Goal: Contribute content: Add original content to the website for others to see

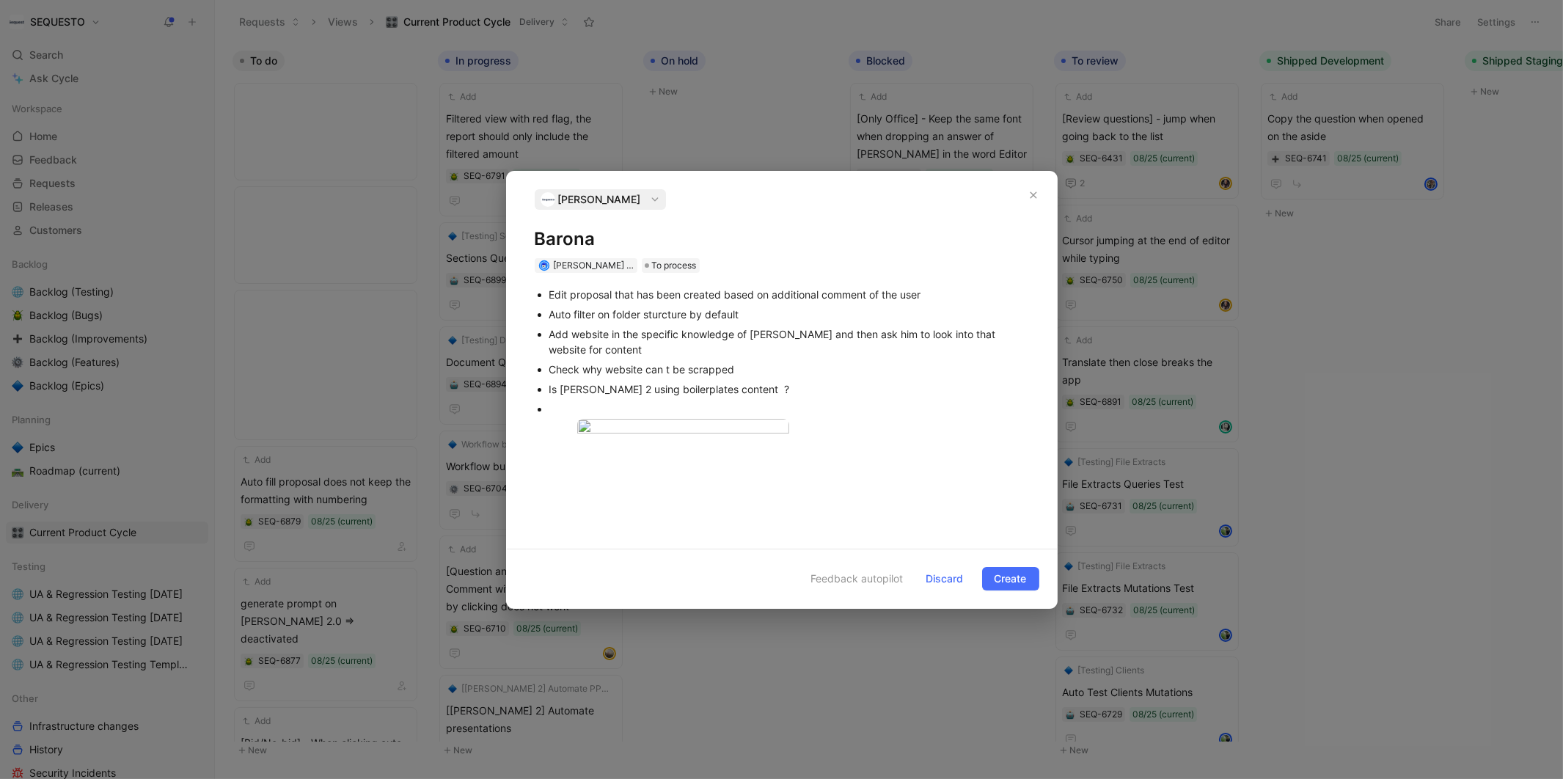
scroll to position [757, 0]
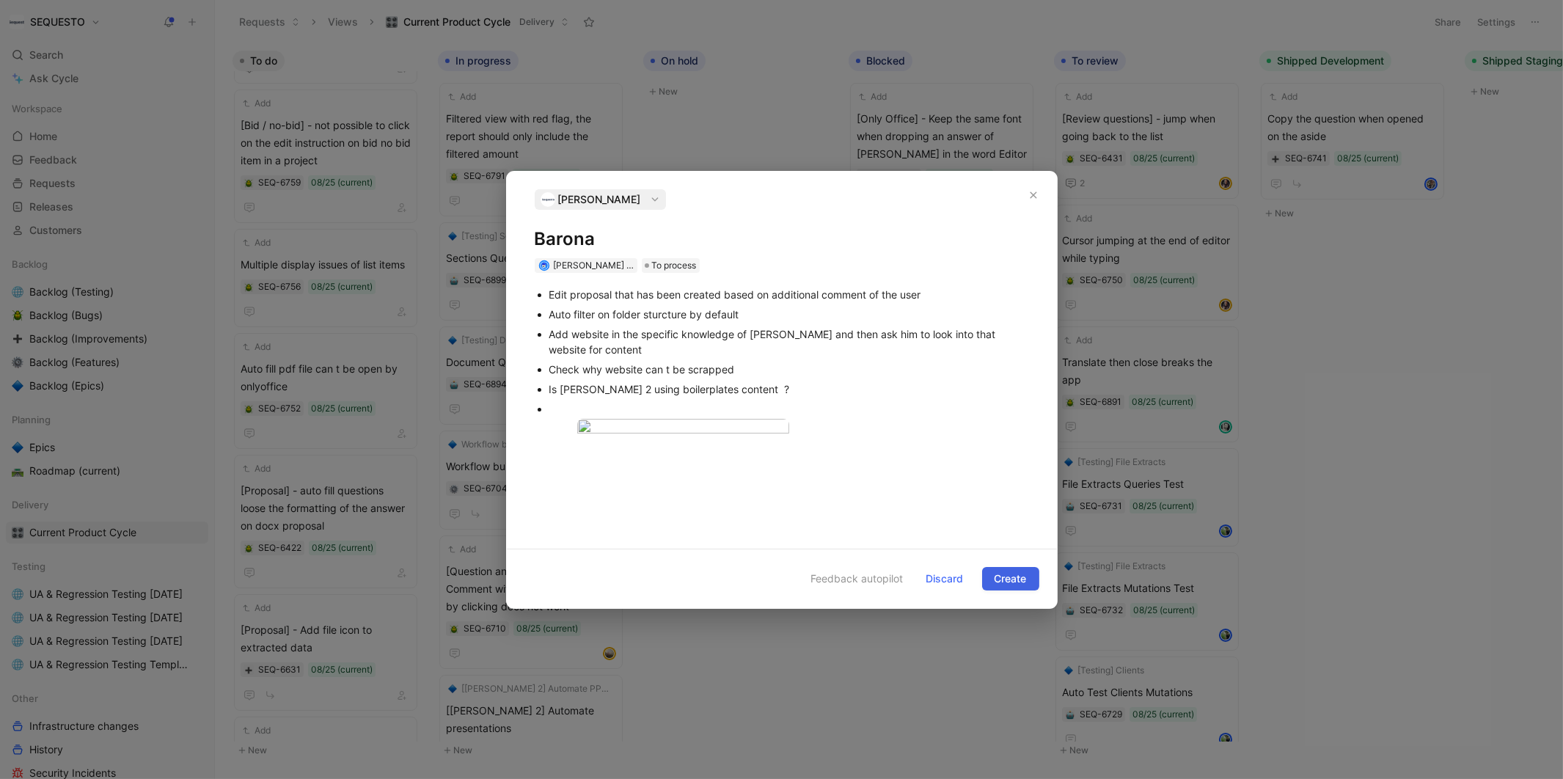
click at [1002, 588] on span "Create" at bounding box center [1011, 579] width 32 height 18
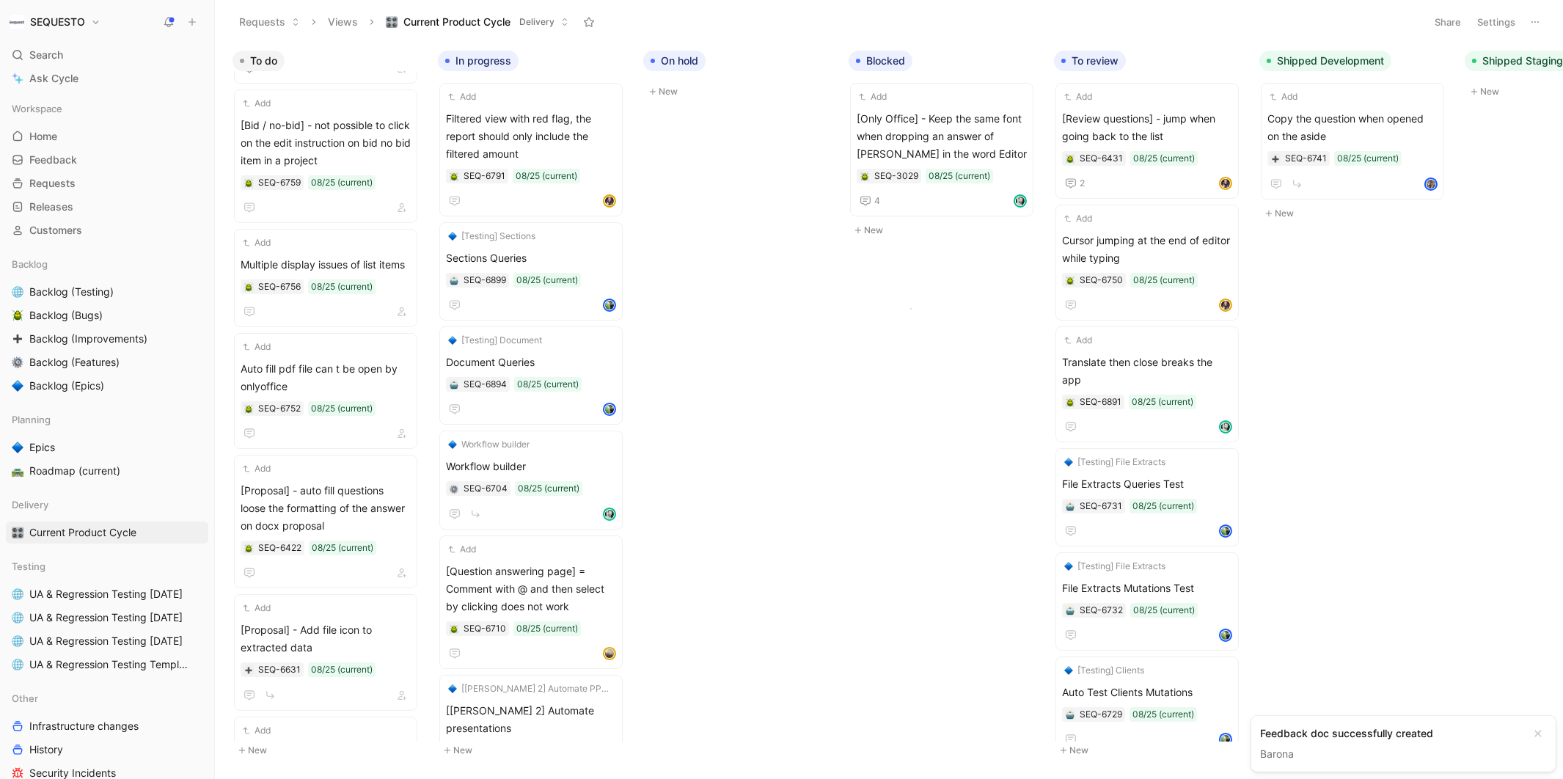
click at [910, 308] on body "SEQUESTO Search ⌘ K Ask Cycle Workspace Home G then H Feedback G then F Request…" at bounding box center [781, 389] width 1563 height 779
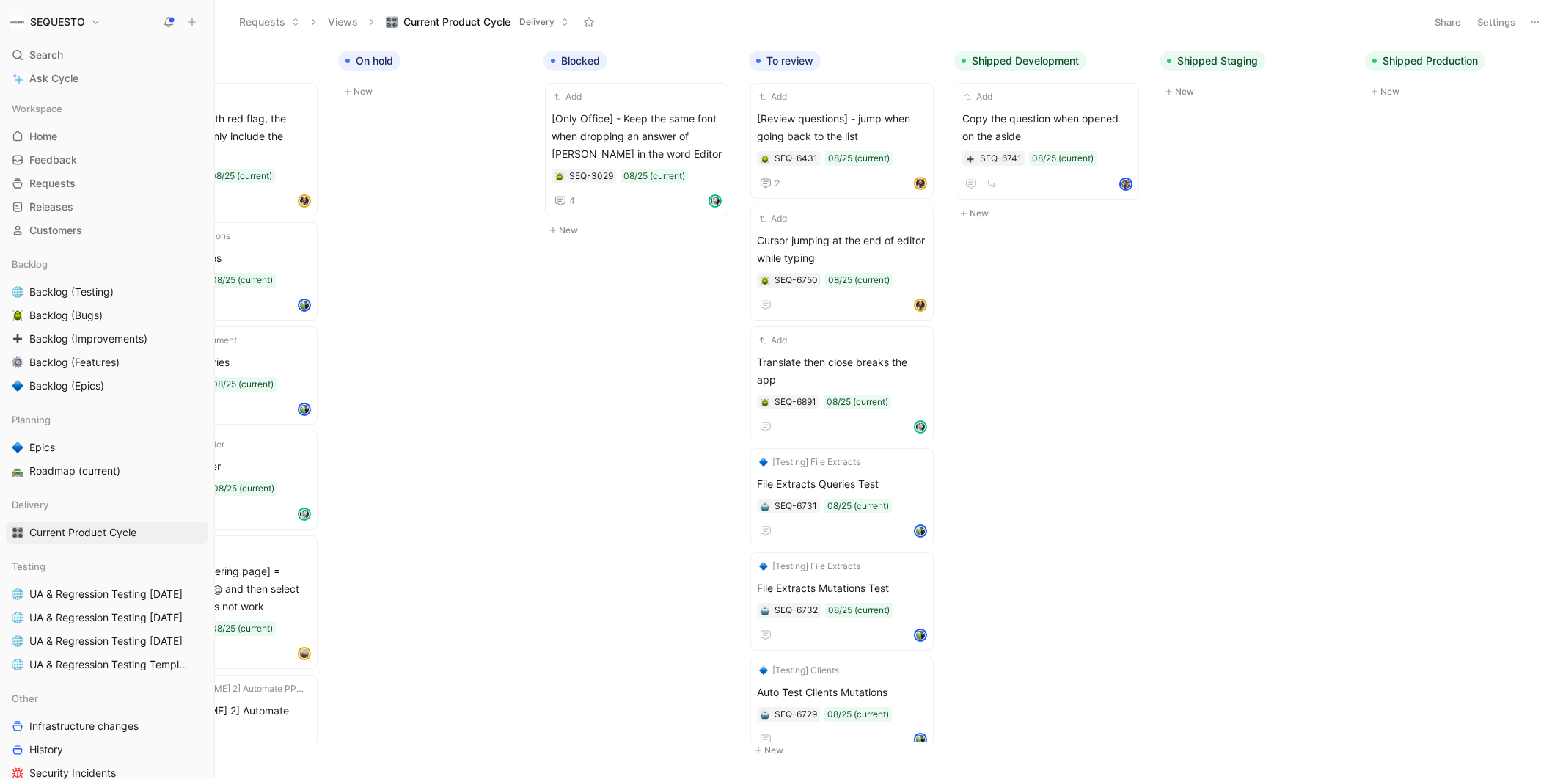
scroll to position [0, 514]
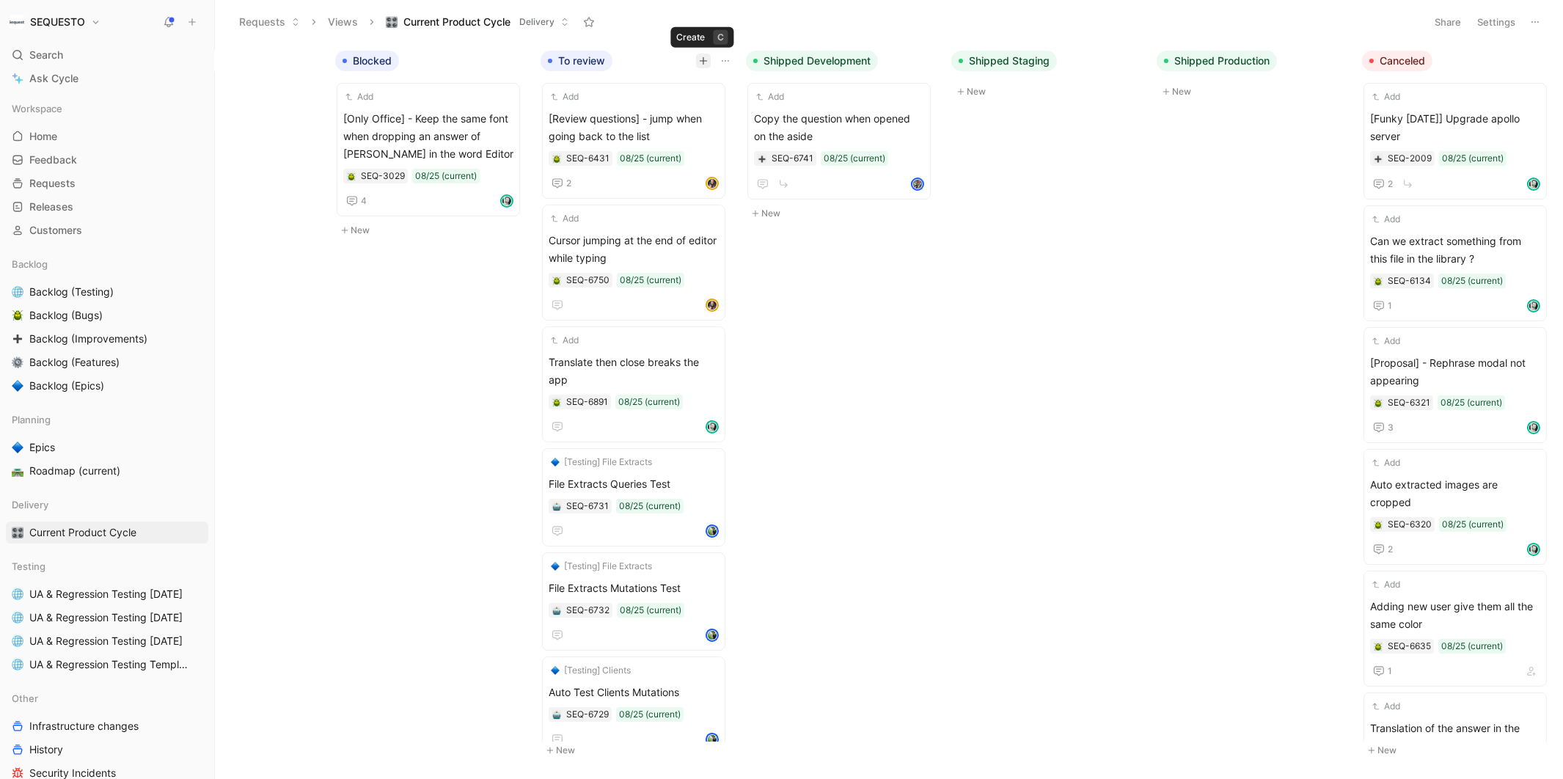
click at [701, 60] on icon "button" at bounding box center [704, 60] width 8 height 1
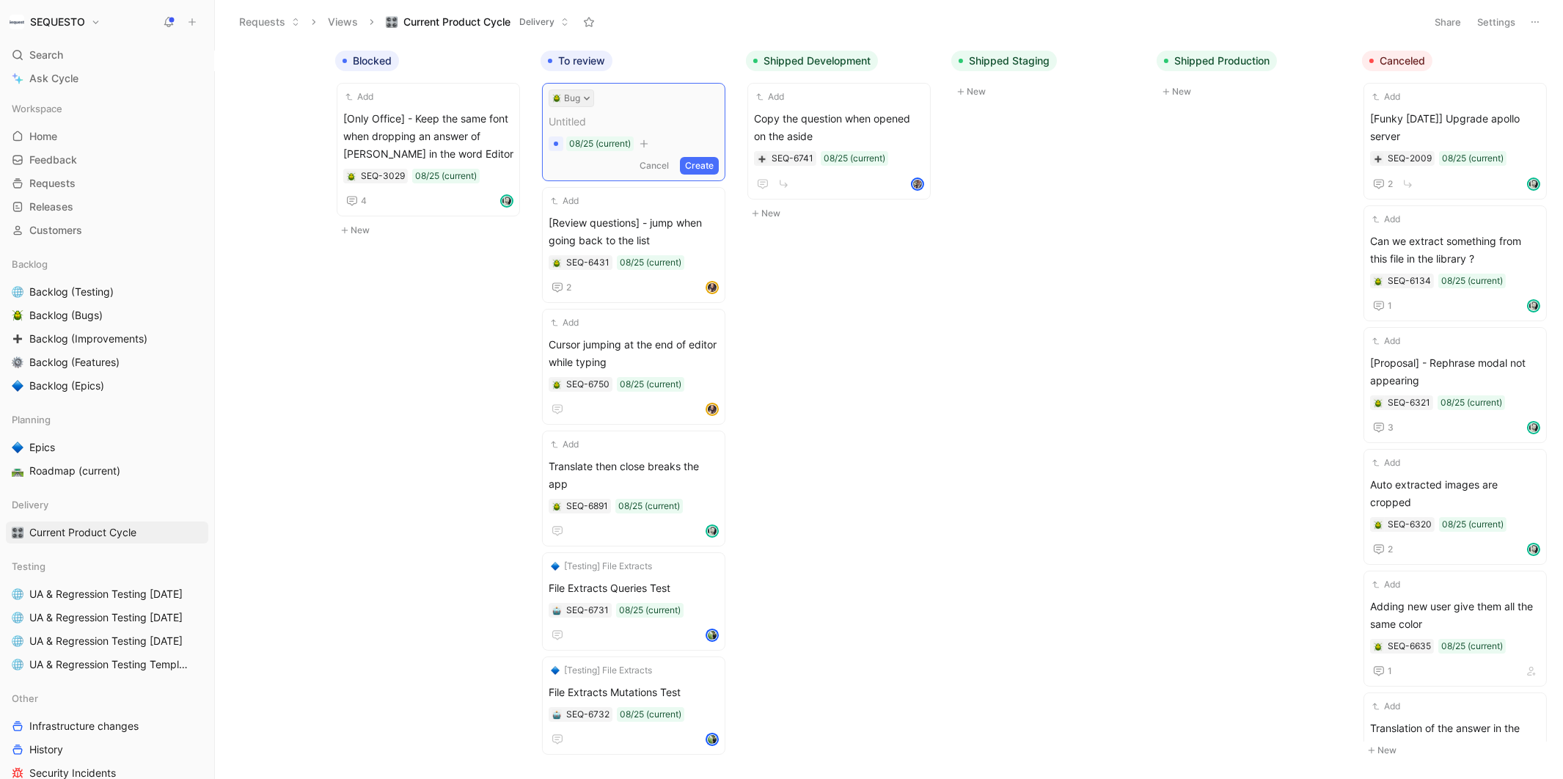
click at [585, 95] on icon at bounding box center [586, 98] width 7 height 7
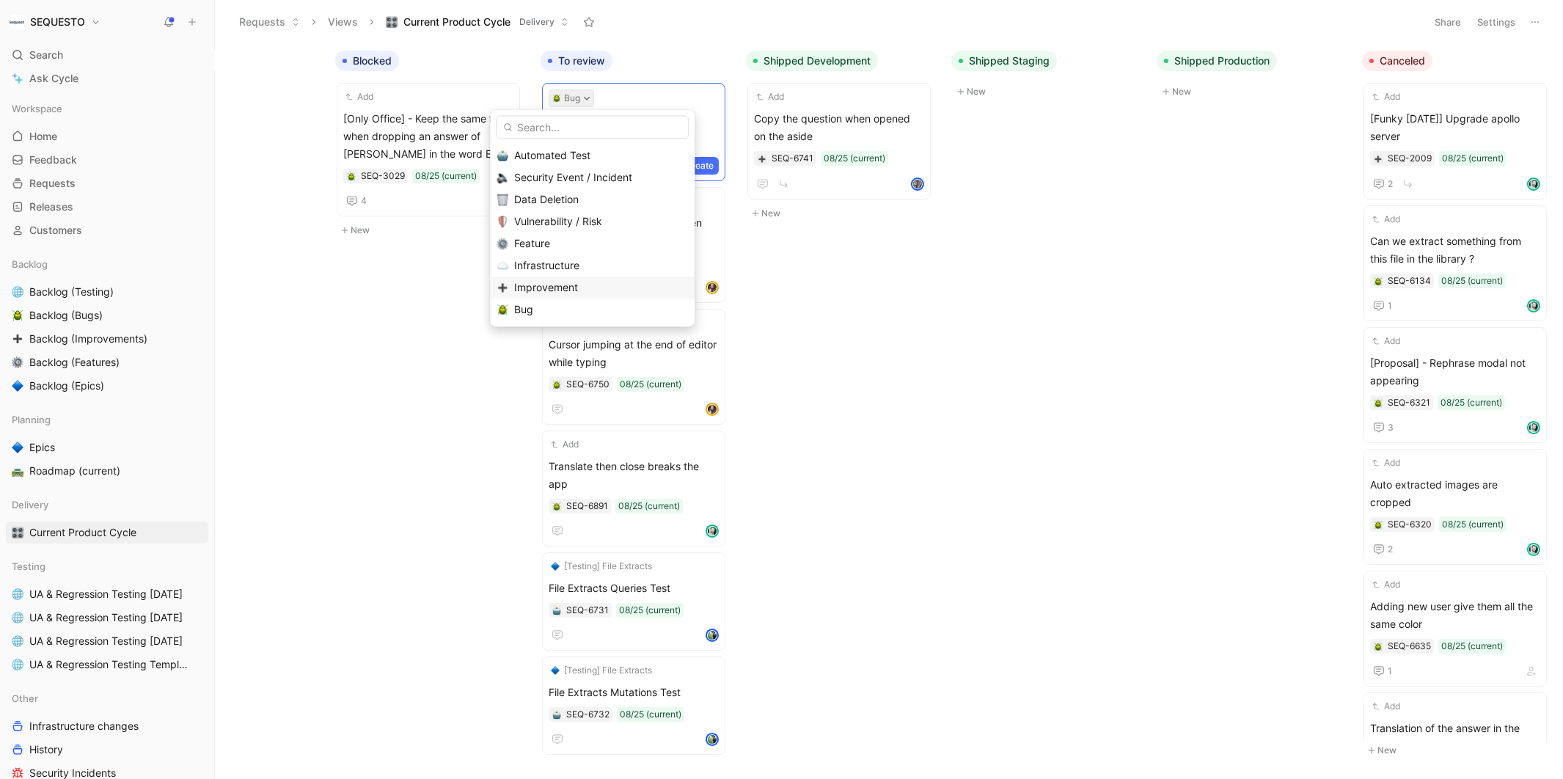
click at [530, 287] on span "Improvement" at bounding box center [546, 287] width 64 height 12
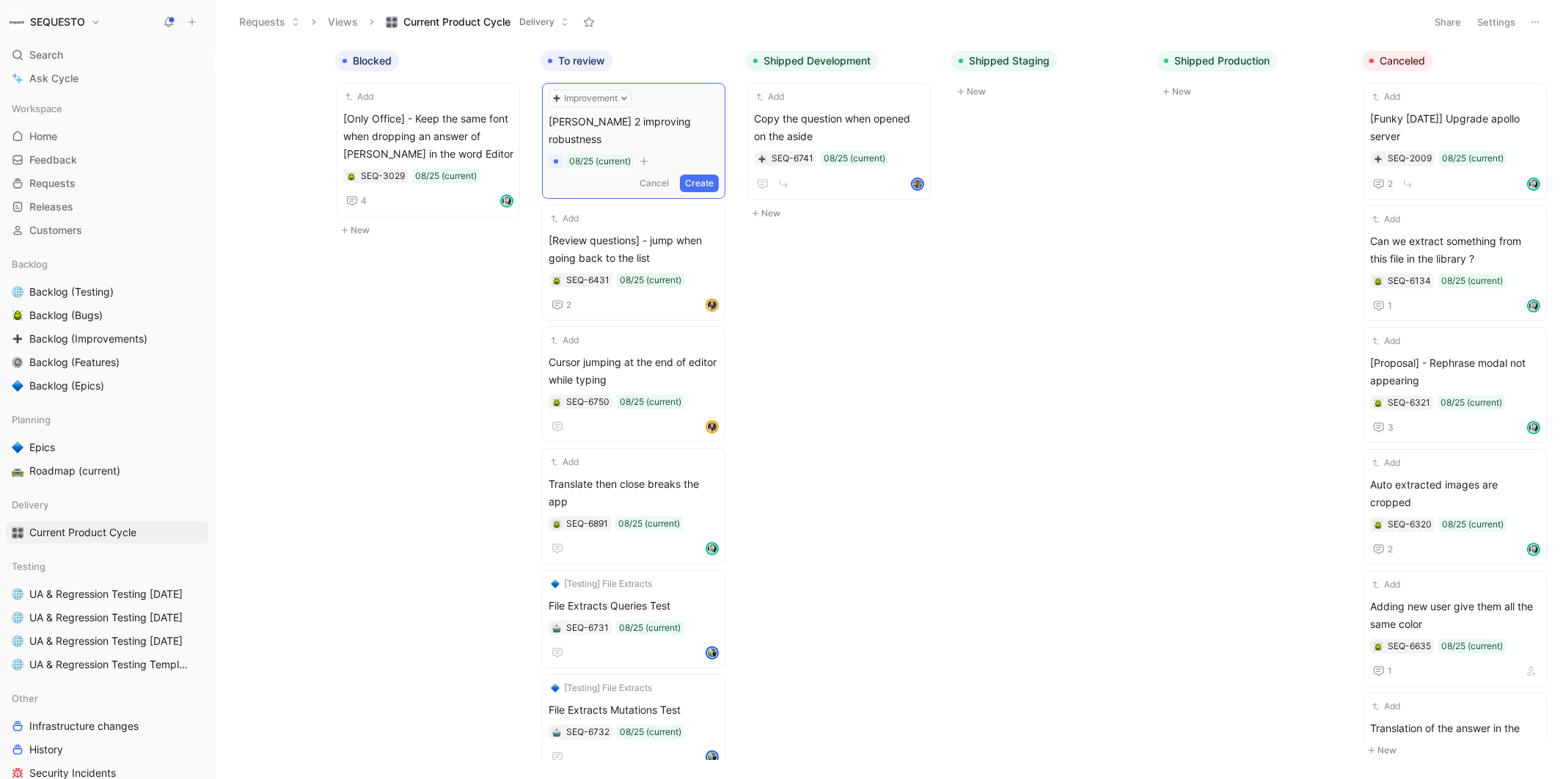
click at [660, 125] on span "[PERSON_NAME] 2 improving robustness" at bounding box center [634, 130] width 170 height 35
copy span "[PERSON_NAME] 2 improving robustness"
click at [709, 175] on button "Create" at bounding box center [699, 184] width 39 height 18
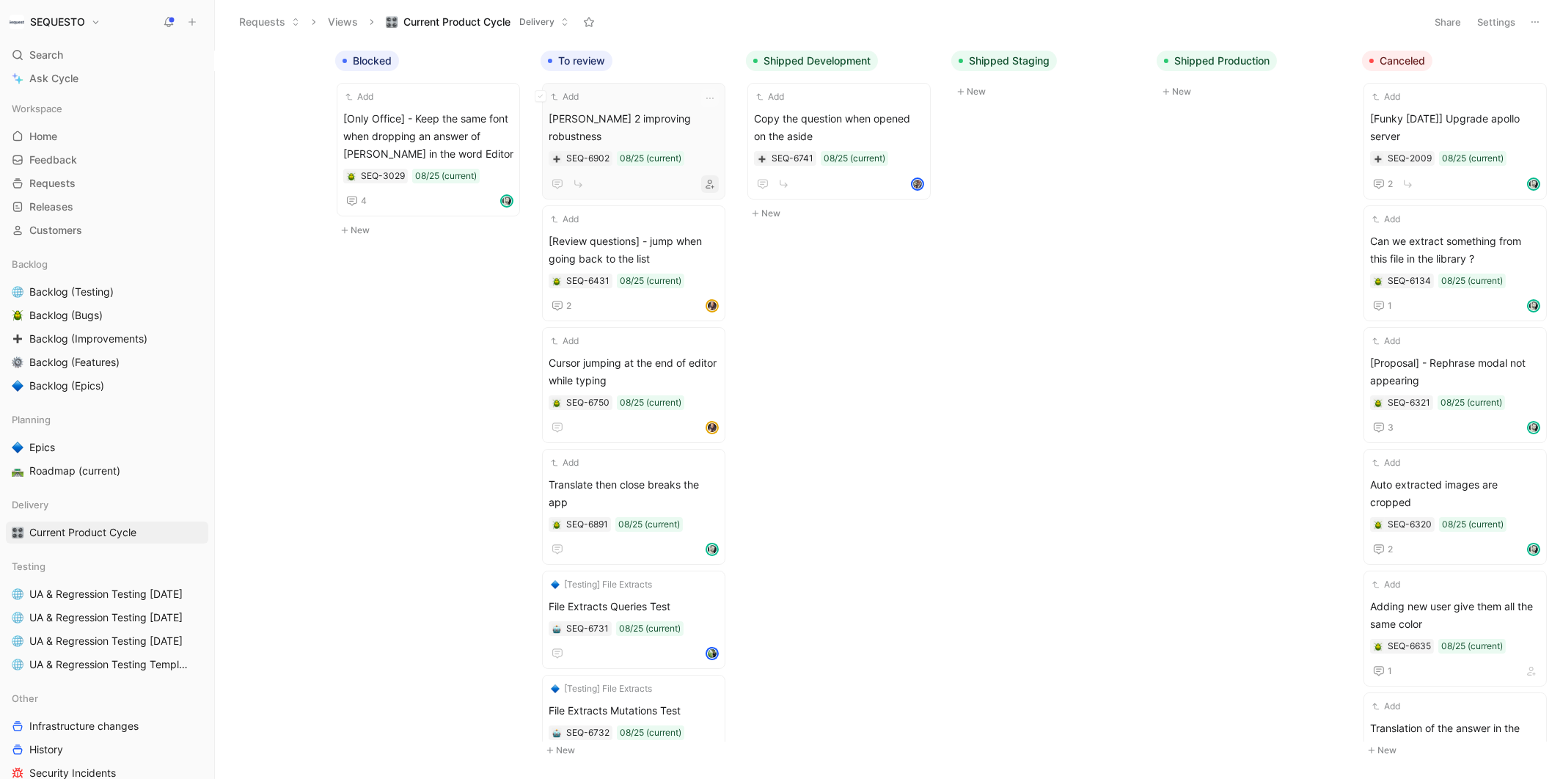
click at [713, 180] on icon "button" at bounding box center [710, 184] width 9 height 9
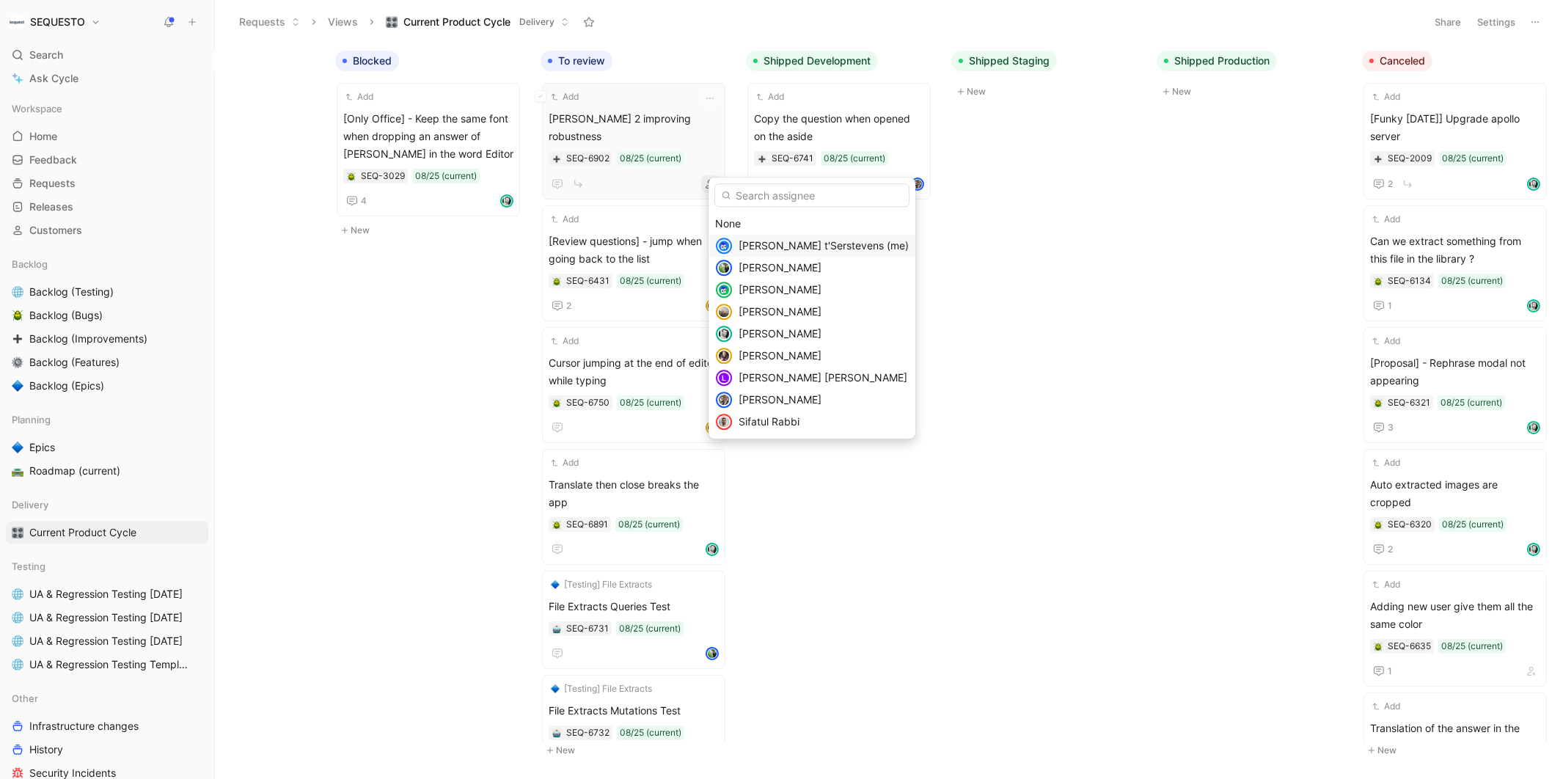
click at [750, 247] on span "[PERSON_NAME] t'Serstevens (me)" at bounding box center [824, 245] width 170 height 12
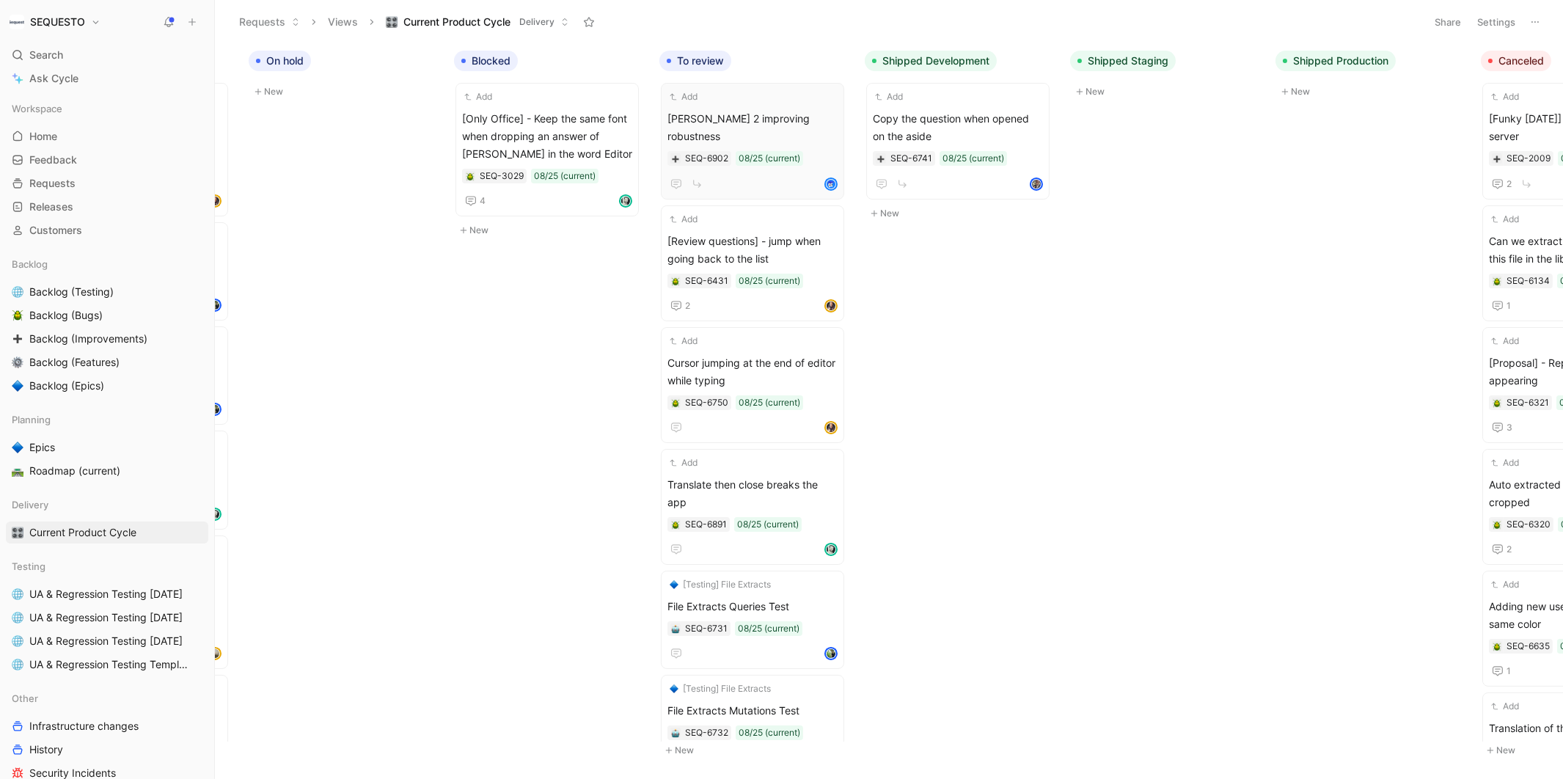
scroll to position [0, 407]
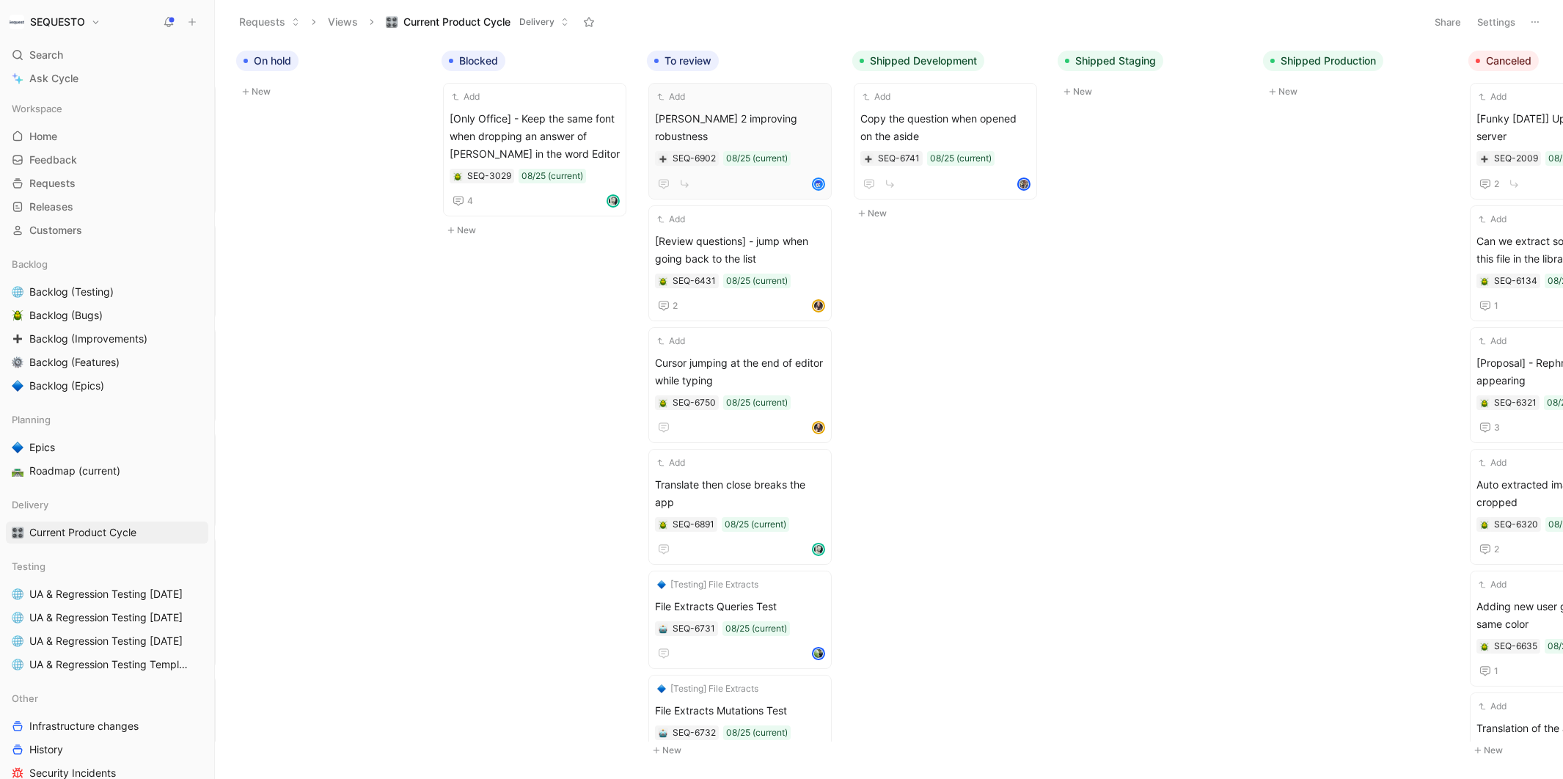
click at [1492, 20] on button "Settings" at bounding box center [1496, 22] width 51 height 21
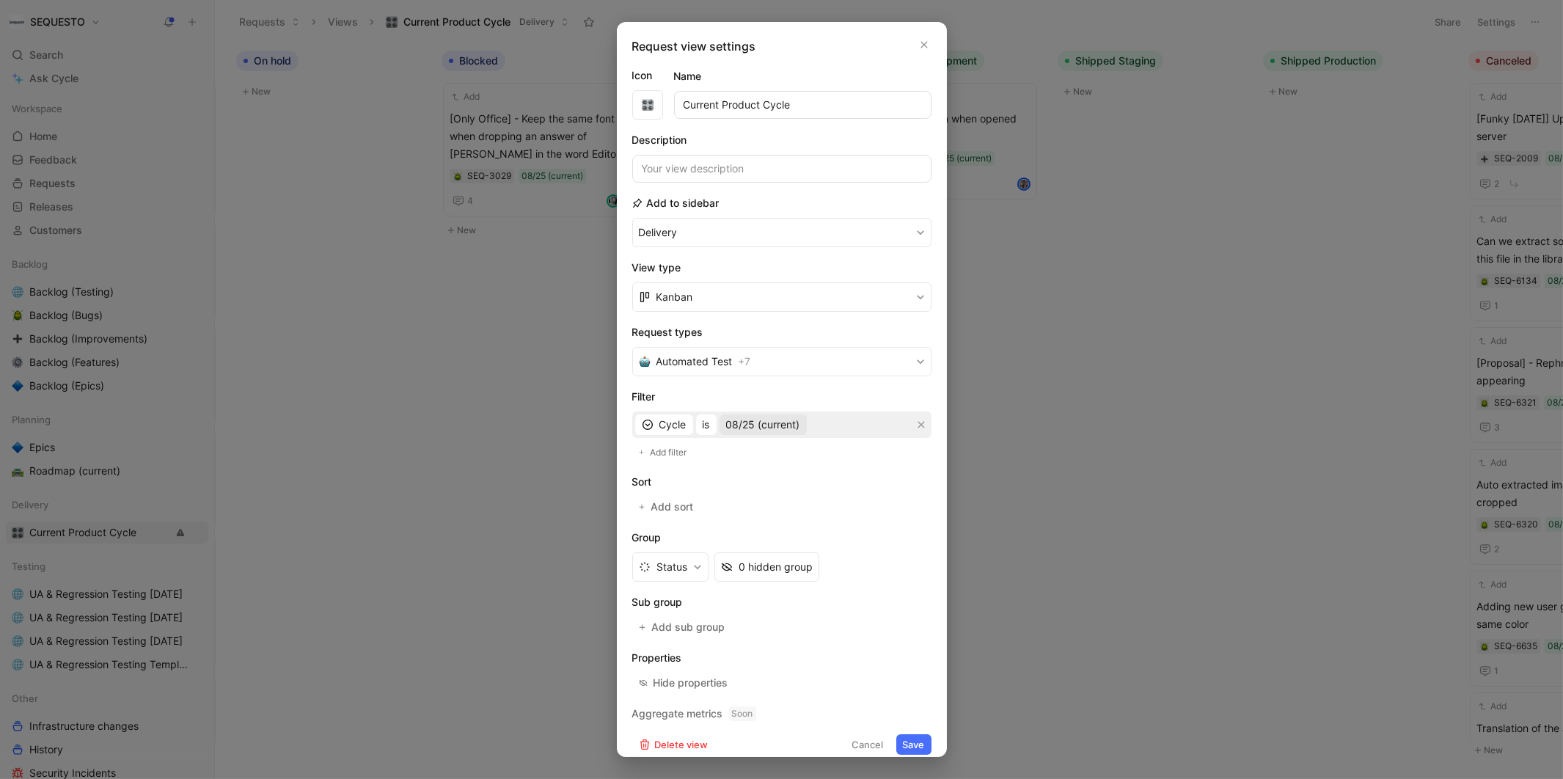
click at [765, 420] on span "08/25 (current)" at bounding box center [763, 425] width 74 height 18
click at [897, 576] on div at bounding box center [902, 577] width 10 height 10
click at [911, 734] on button "Save" at bounding box center [913, 744] width 35 height 21
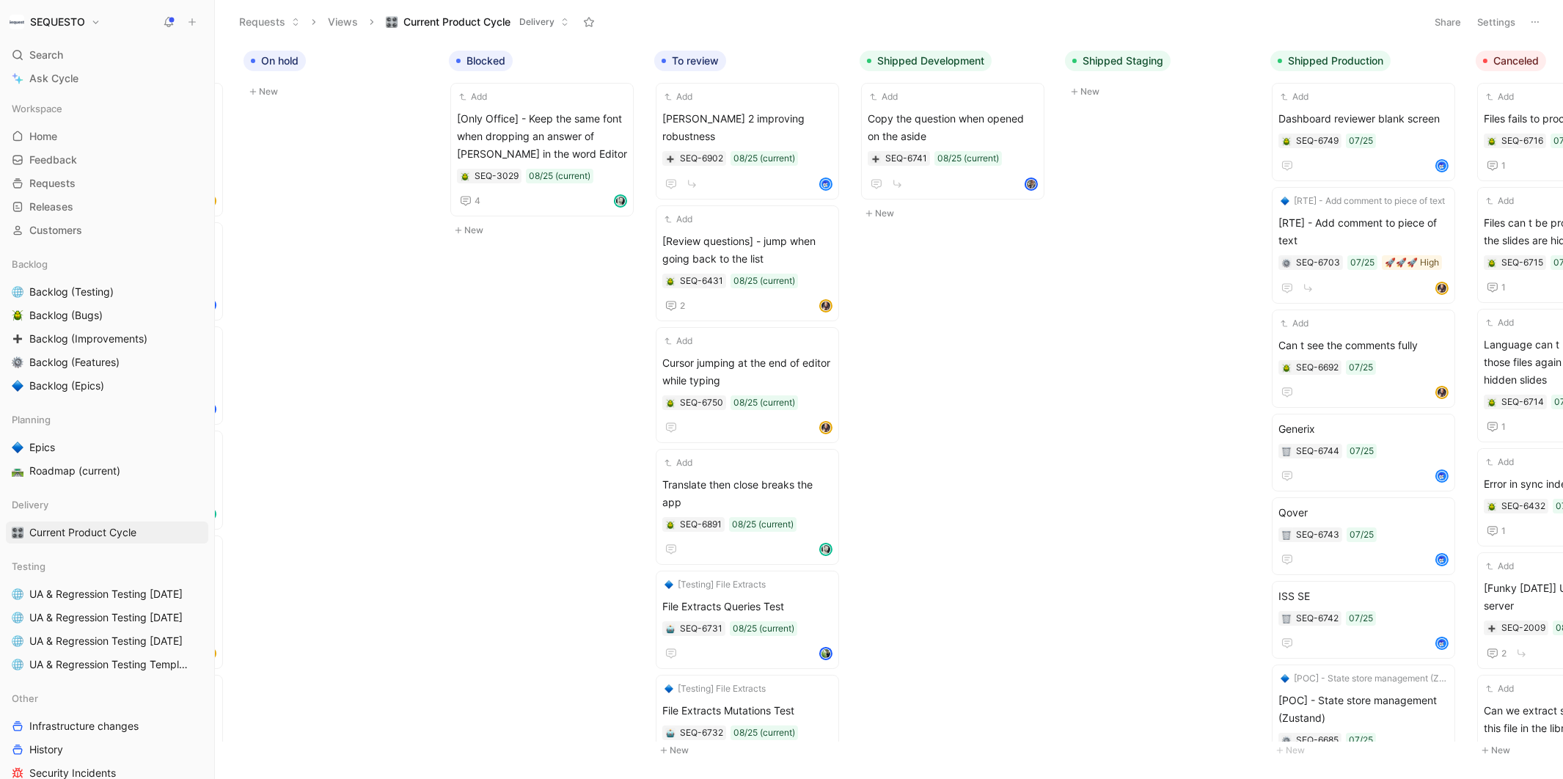
scroll to position [0, 523]
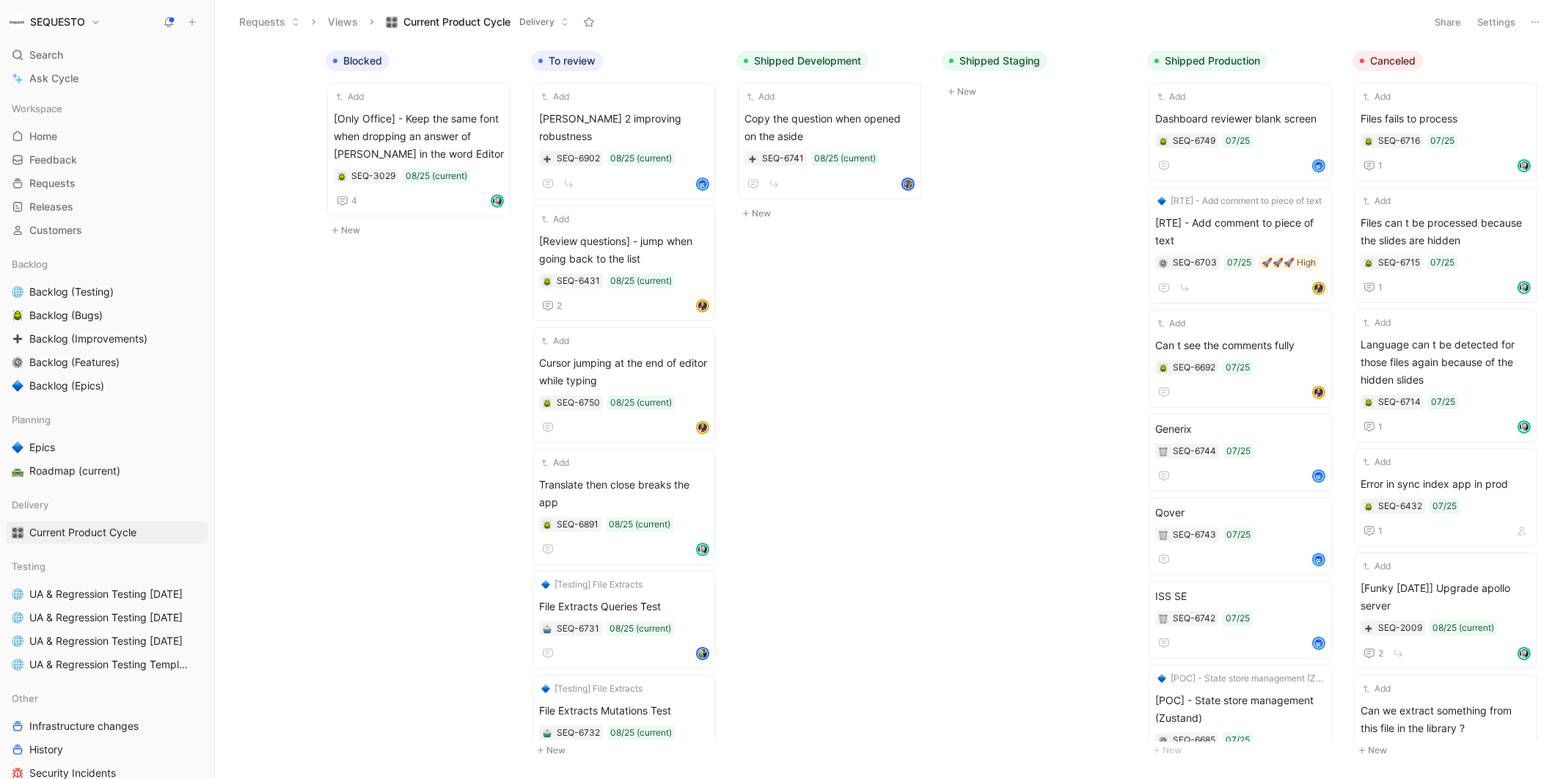
click at [1503, 22] on button "Settings" at bounding box center [1496, 22] width 51 height 21
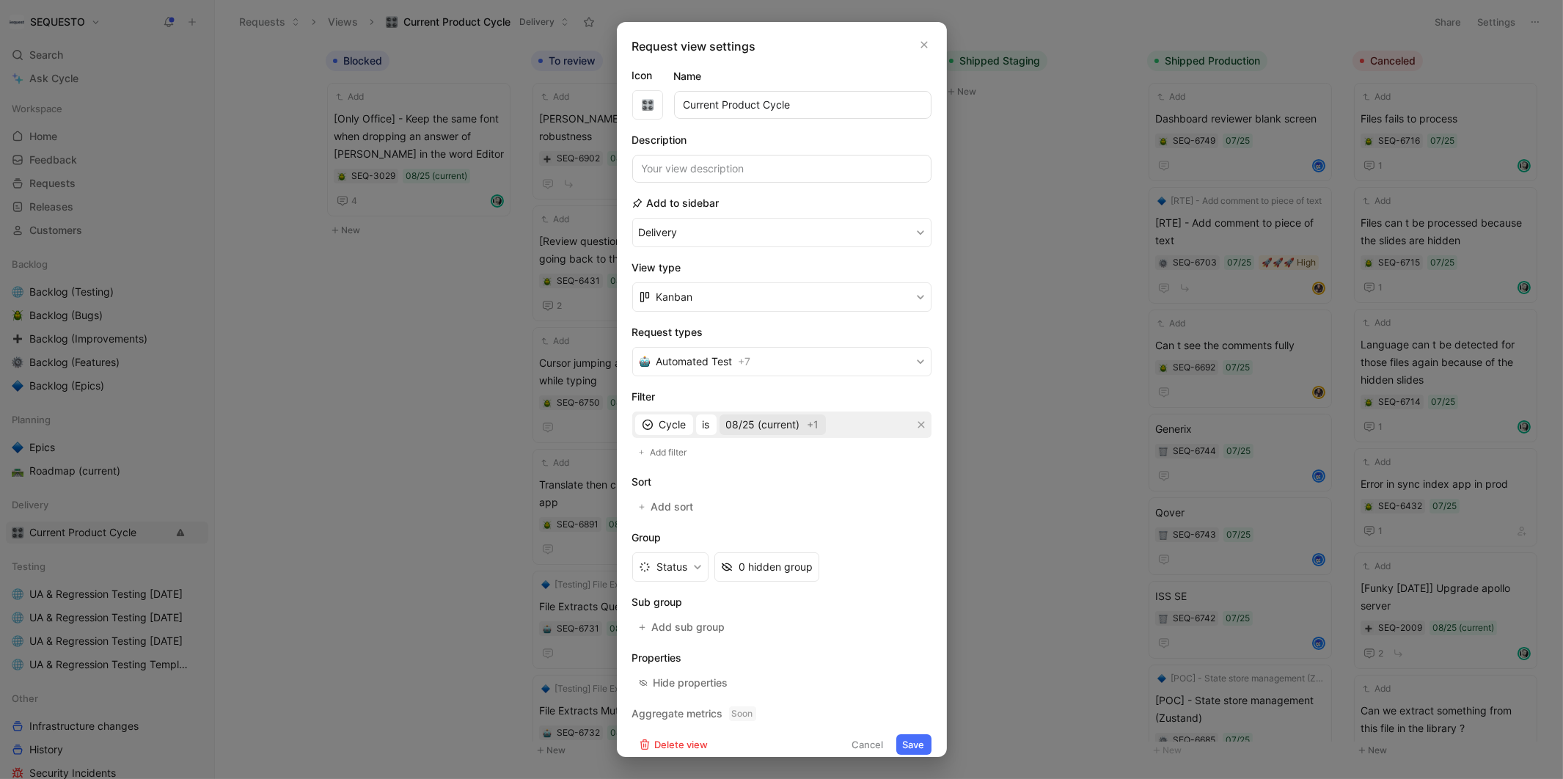
click at [783, 424] on span "08/25 (current)" at bounding box center [763, 425] width 74 height 18
click at [905, 577] on div at bounding box center [910, 577] width 10 height 10
click at [914, 741] on button "Save" at bounding box center [913, 744] width 35 height 21
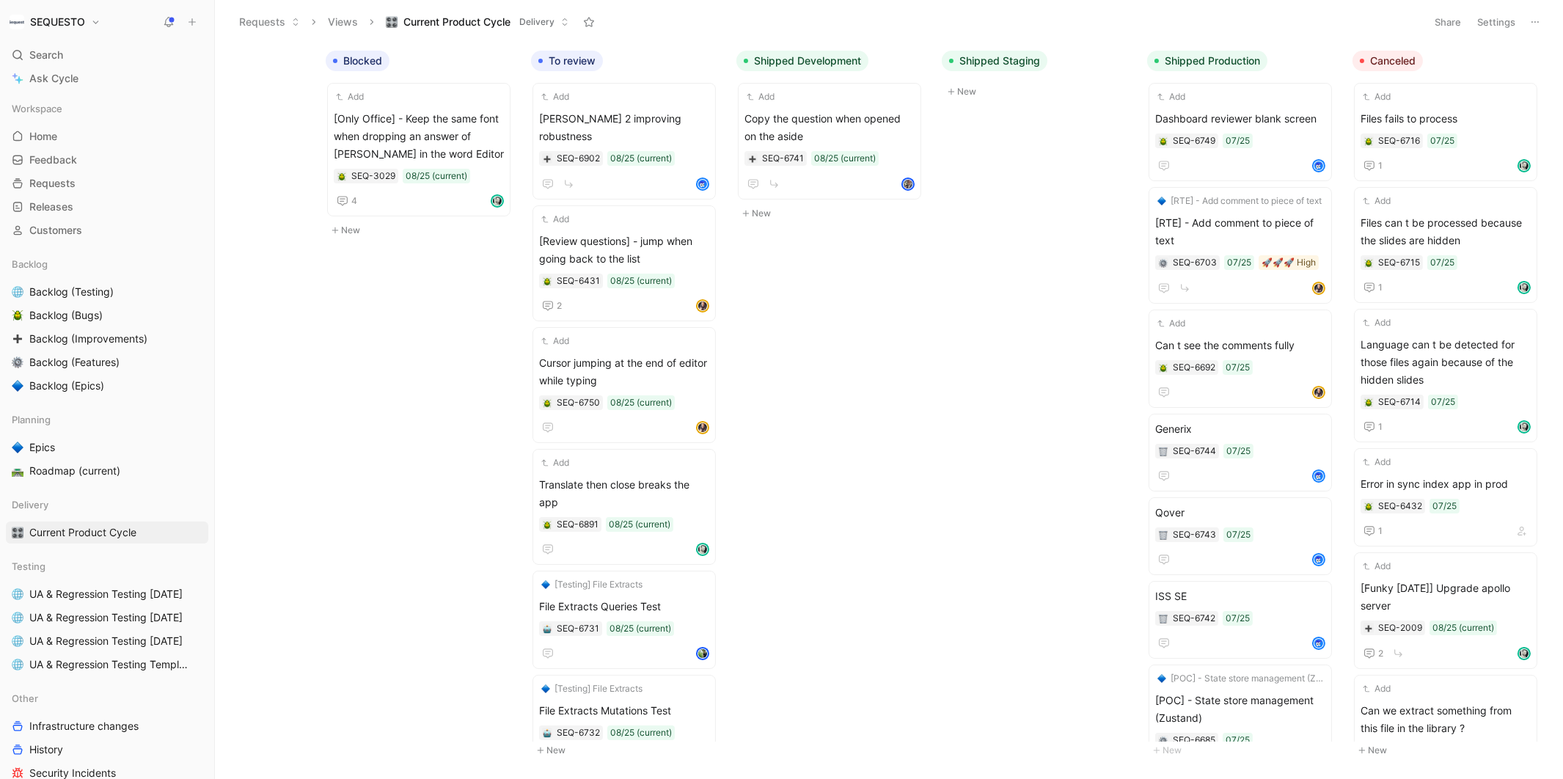
click at [951, 336] on body "SEQUESTO Search ⌘ K Ask Cycle Workspace Home G then H Feedback G then F Request…" at bounding box center [781, 389] width 1563 height 779
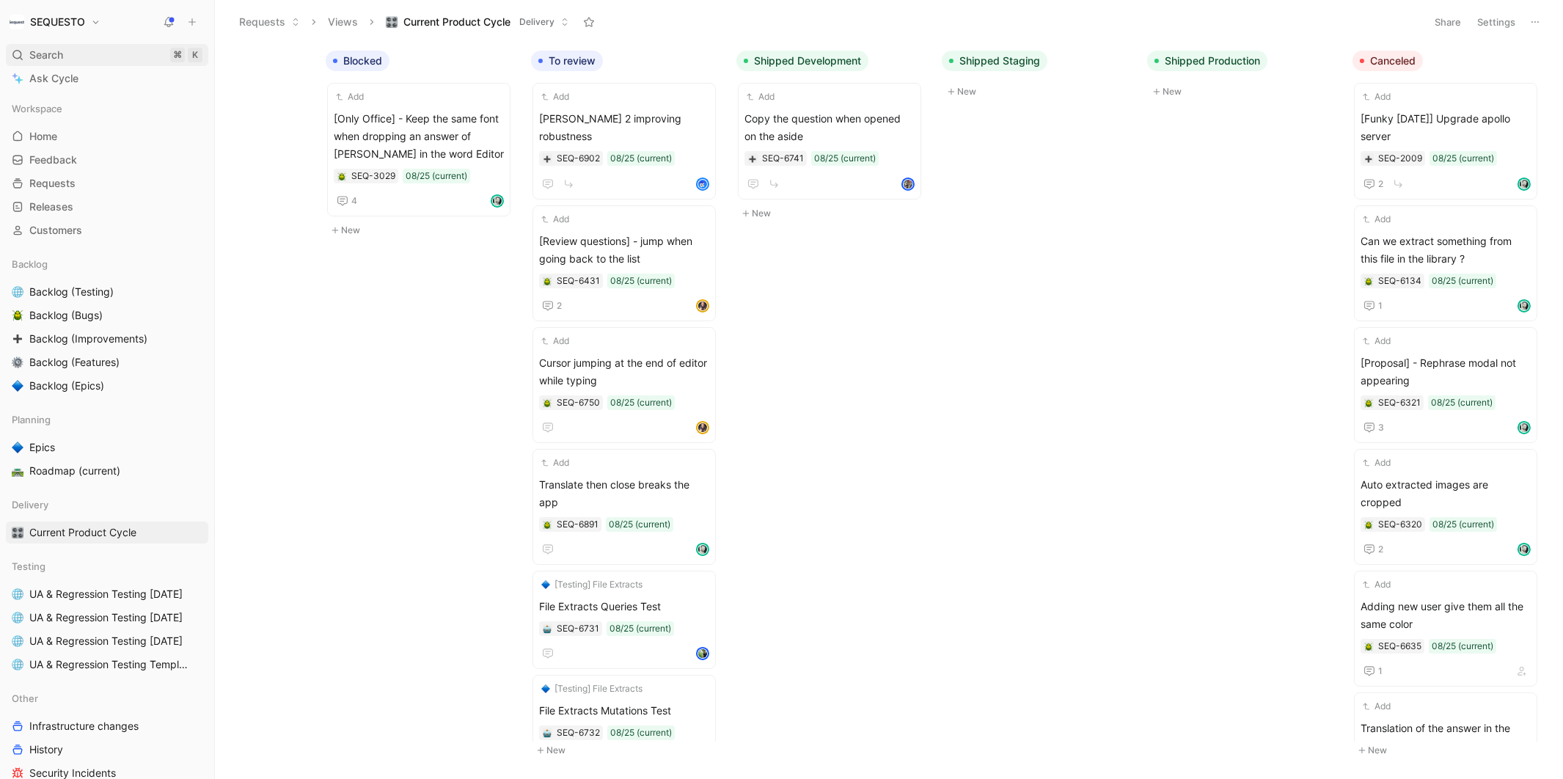
click at [54, 54] on span "Search" at bounding box center [46, 55] width 34 height 18
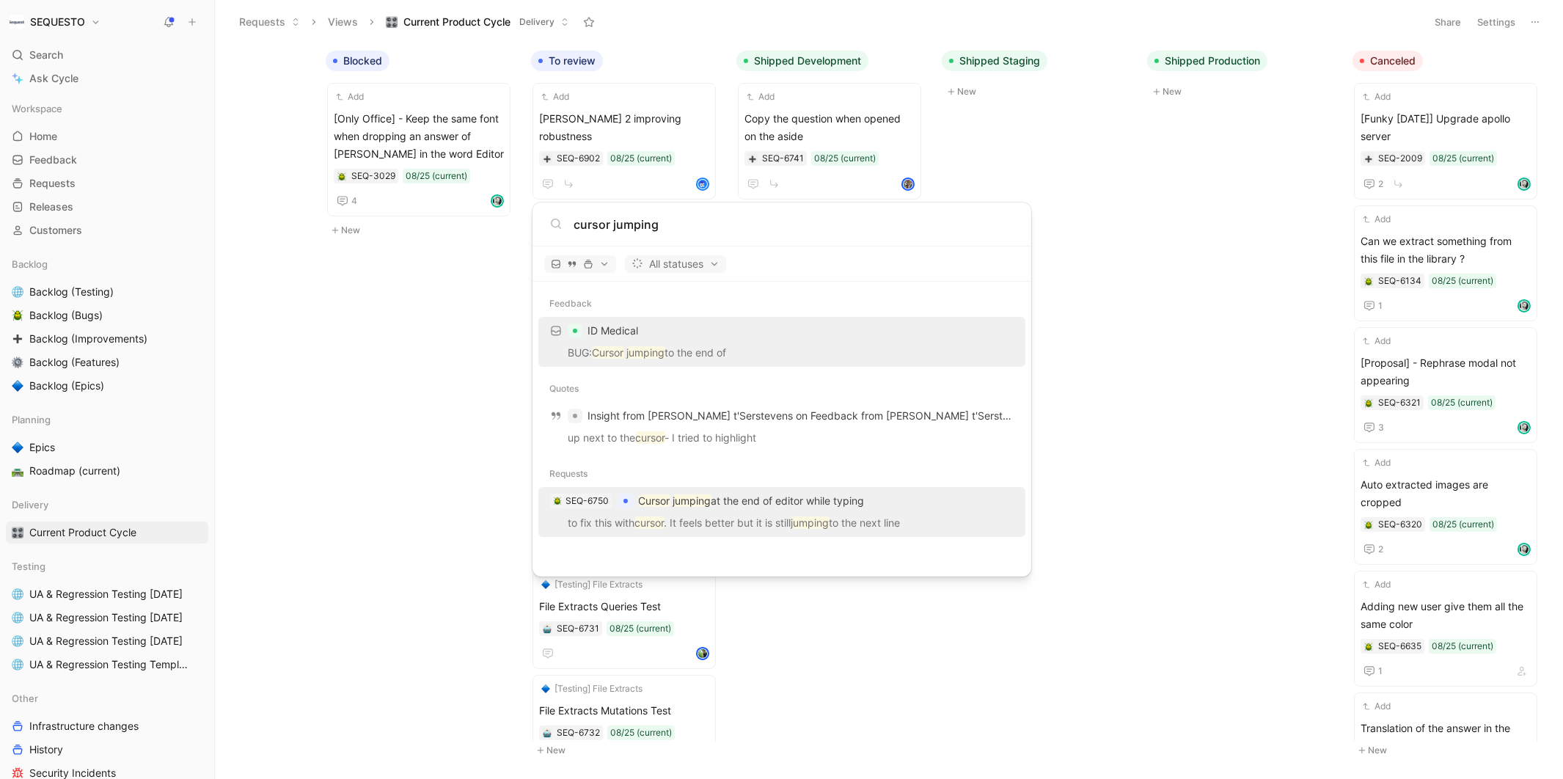
type input "cursor jumping"
click at [774, 500] on p "Cursor jumping at the end of editor while typing" at bounding box center [752, 501] width 226 height 18
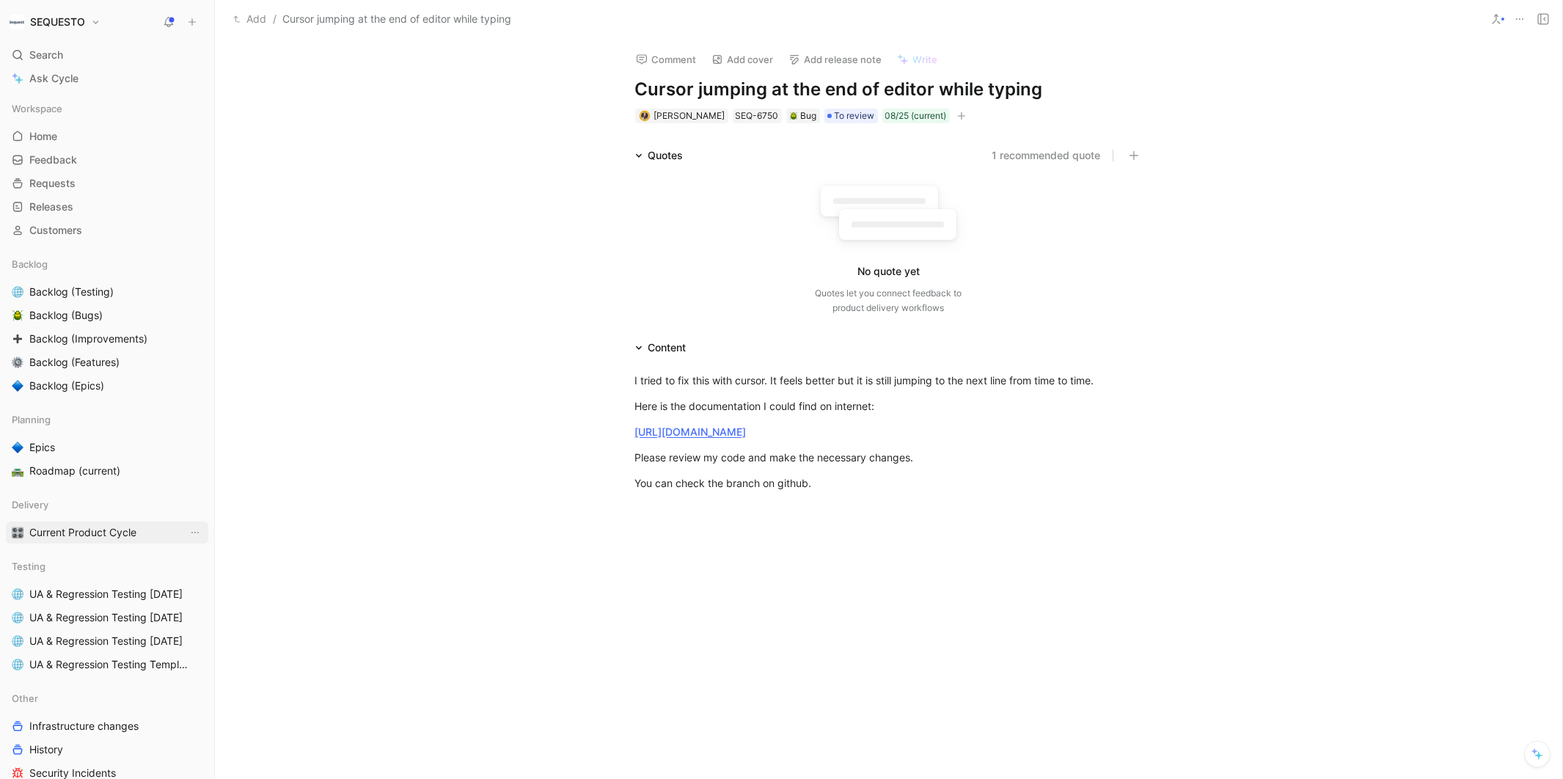
click at [82, 532] on span "Current Product Cycle" at bounding box center [82, 532] width 107 height 15
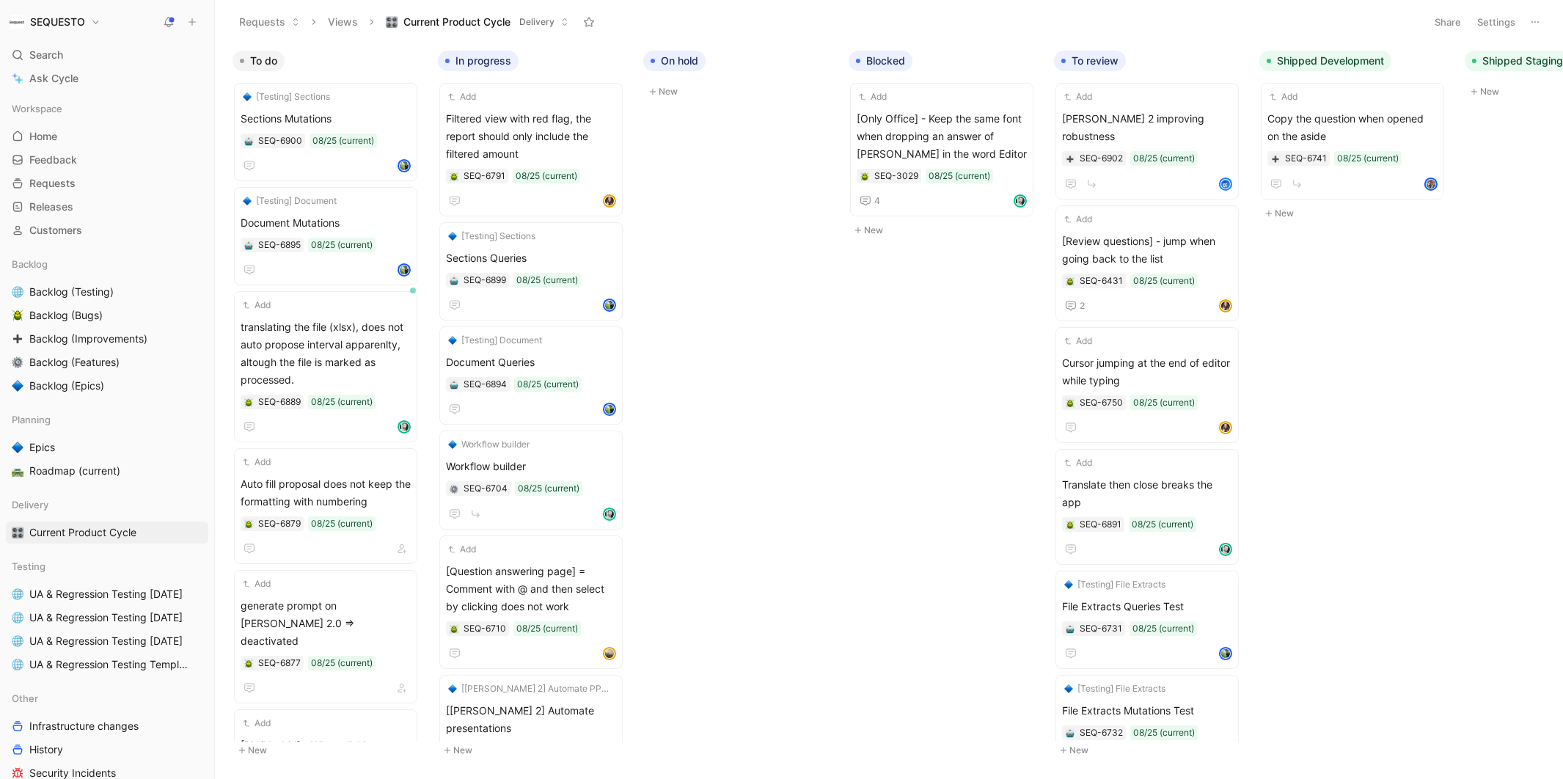
click at [904, 376] on div "To do [Testing] Sections Sections Mutations SEQ-6900 08/25 (current) [Testing] …" at bounding box center [889, 410] width 1348 height 735
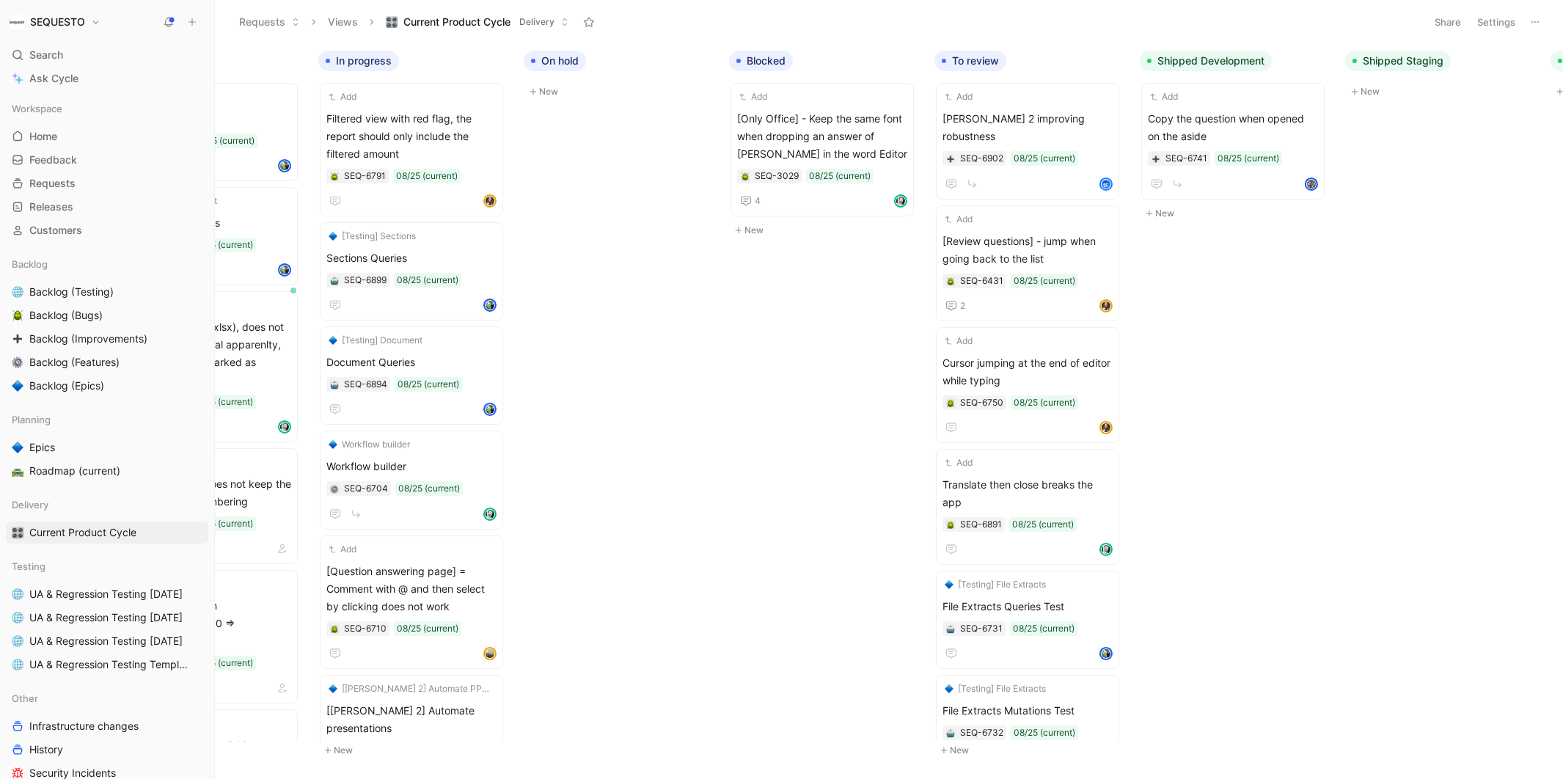
scroll to position [0, 140]
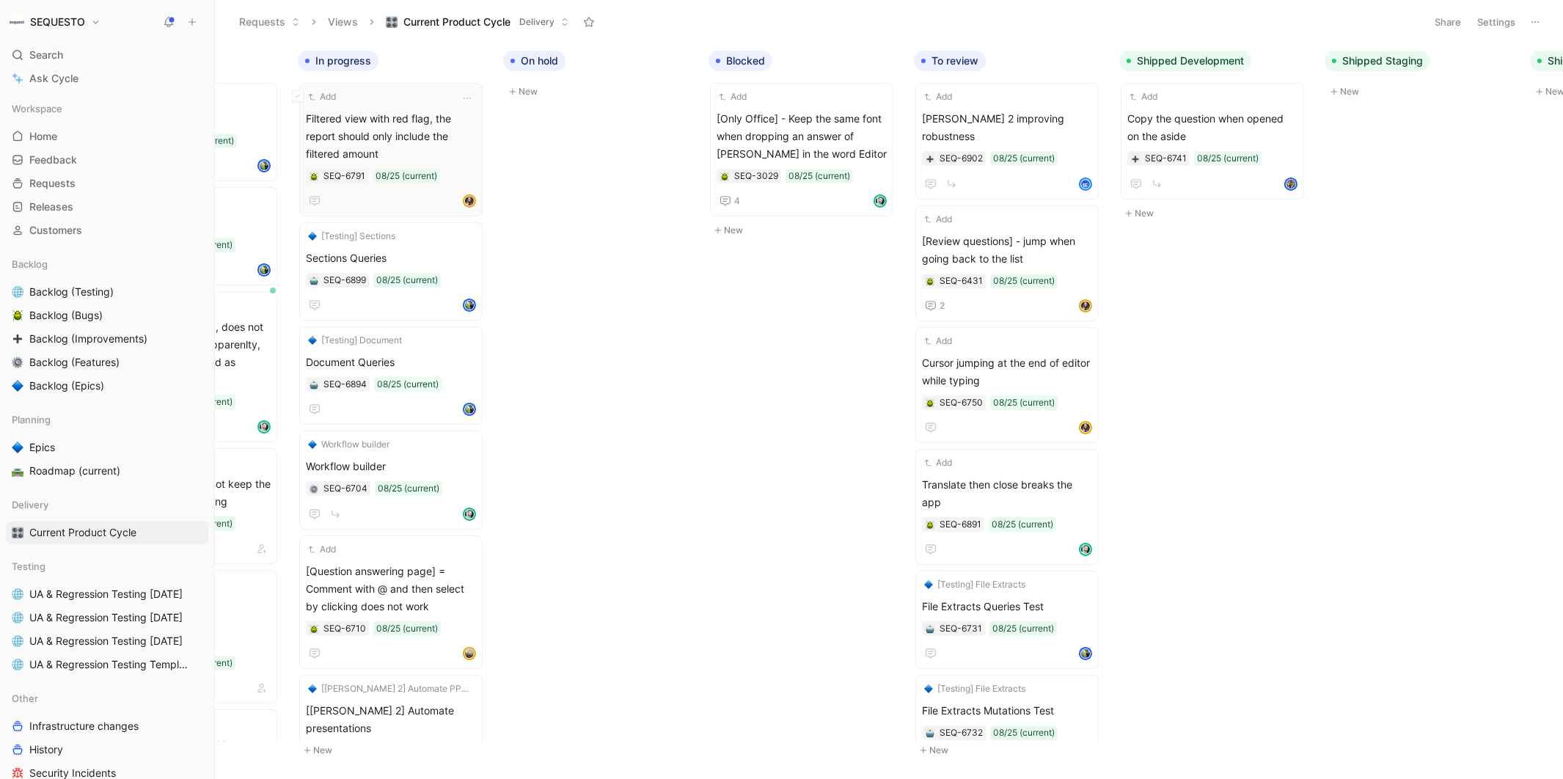
click at [463, 182] on div "SEQ-6791 08/25 (current)" at bounding box center [391, 176] width 170 height 15
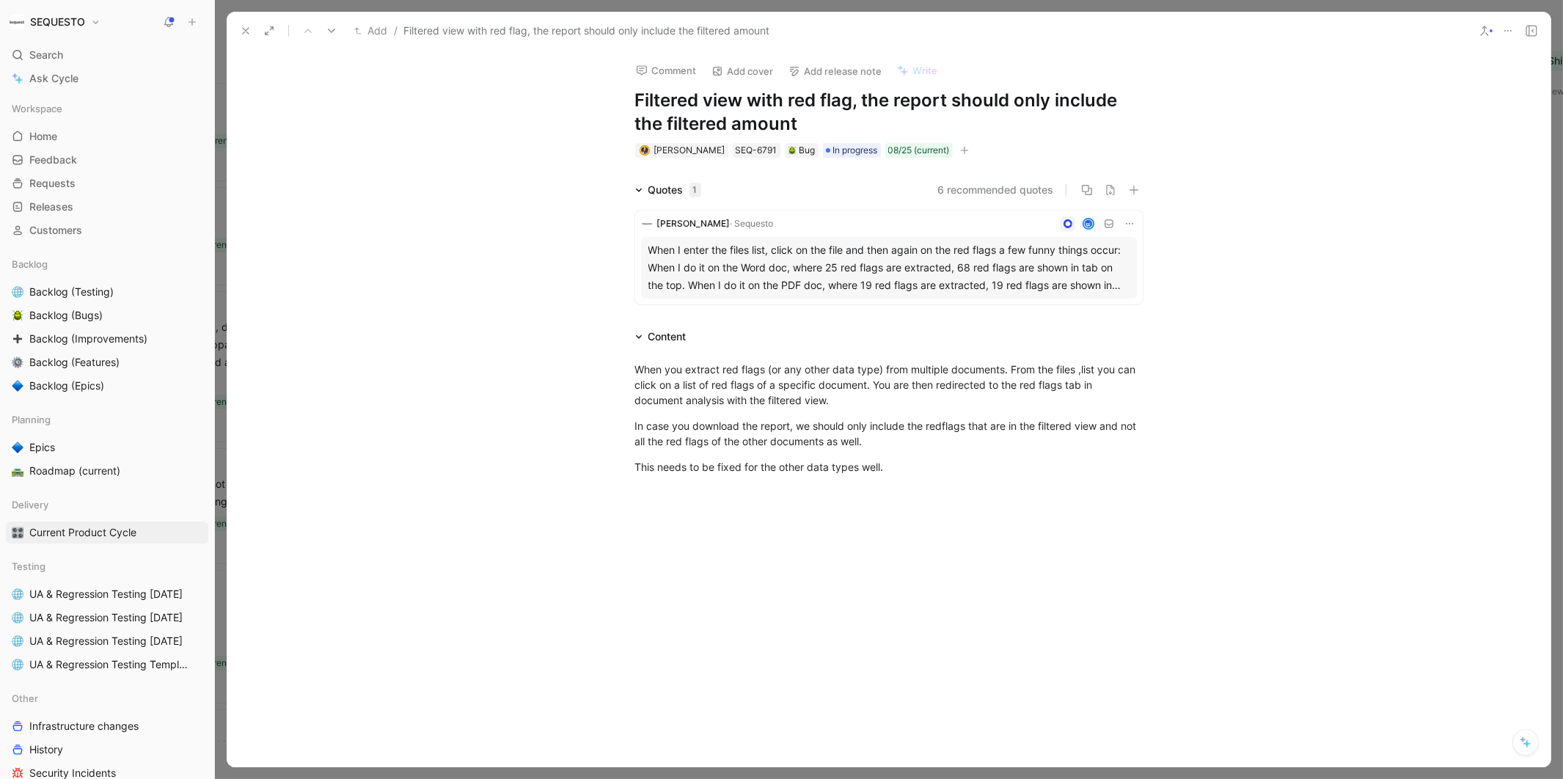
click at [249, 32] on icon at bounding box center [246, 31] width 12 height 12
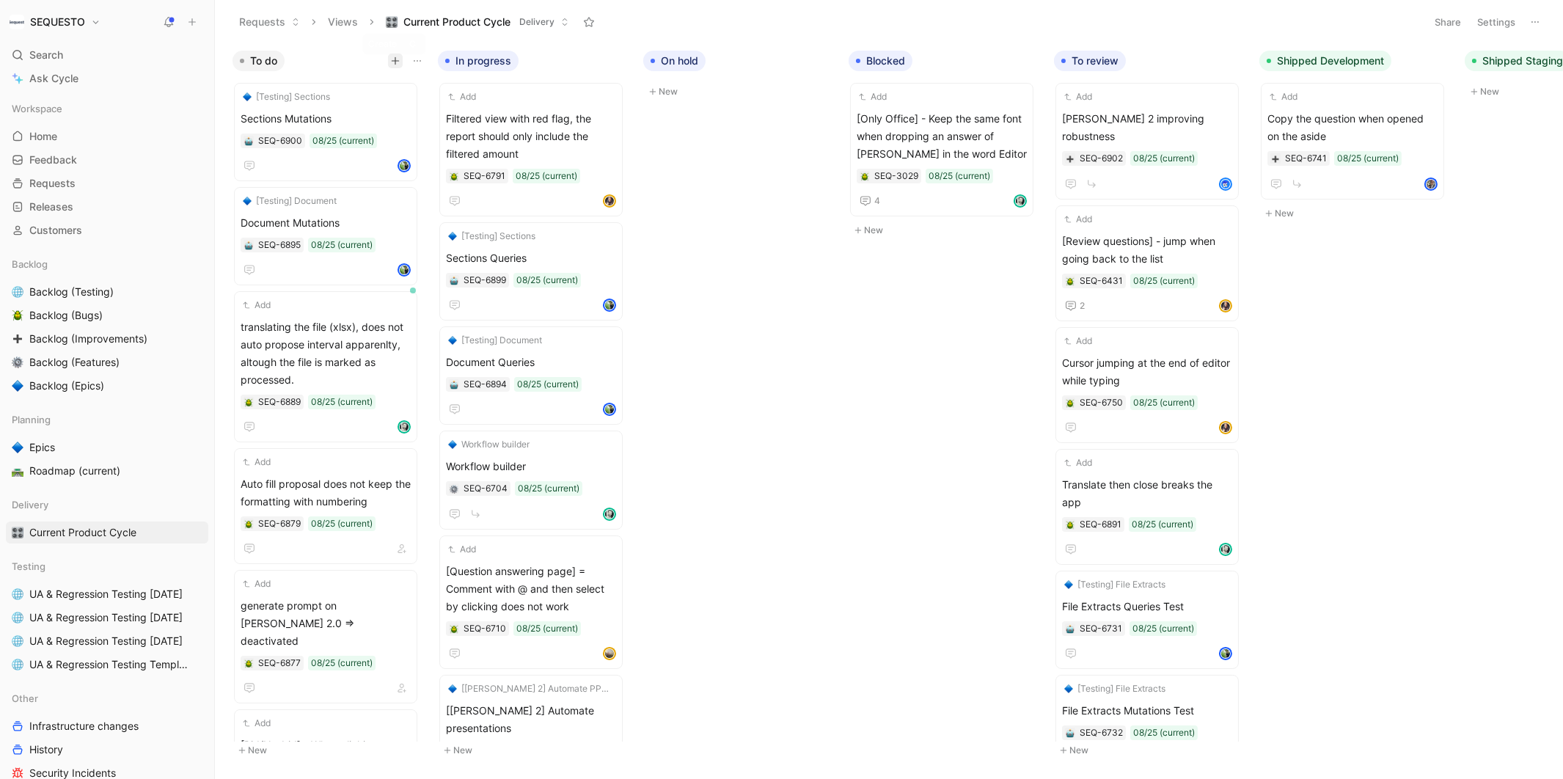
click at [392, 60] on icon "button" at bounding box center [396, 60] width 8 height 1
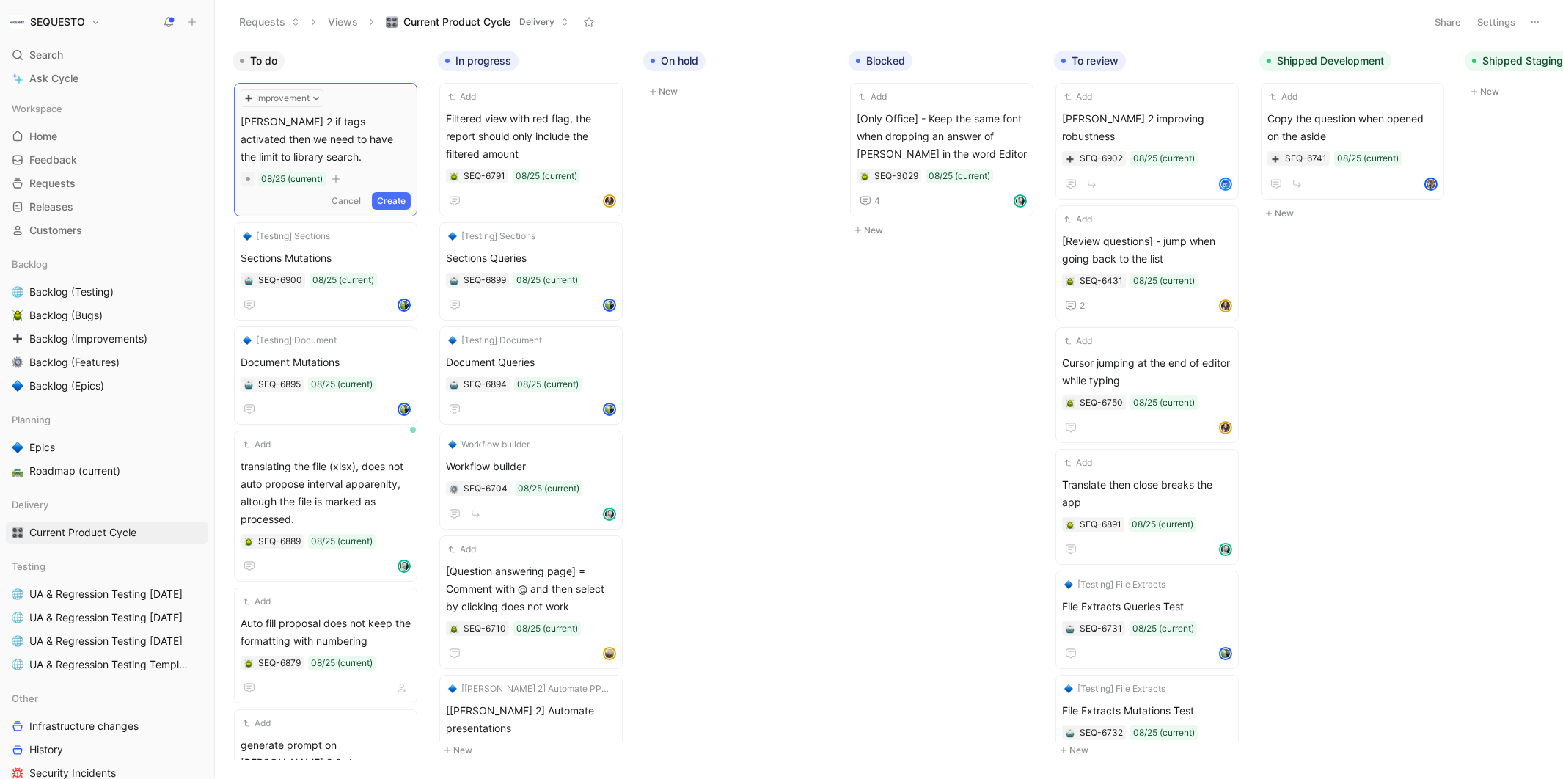
click at [394, 199] on button "Create" at bounding box center [391, 201] width 39 height 18
click at [406, 202] on icon "button" at bounding box center [402, 201] width 9 height 9
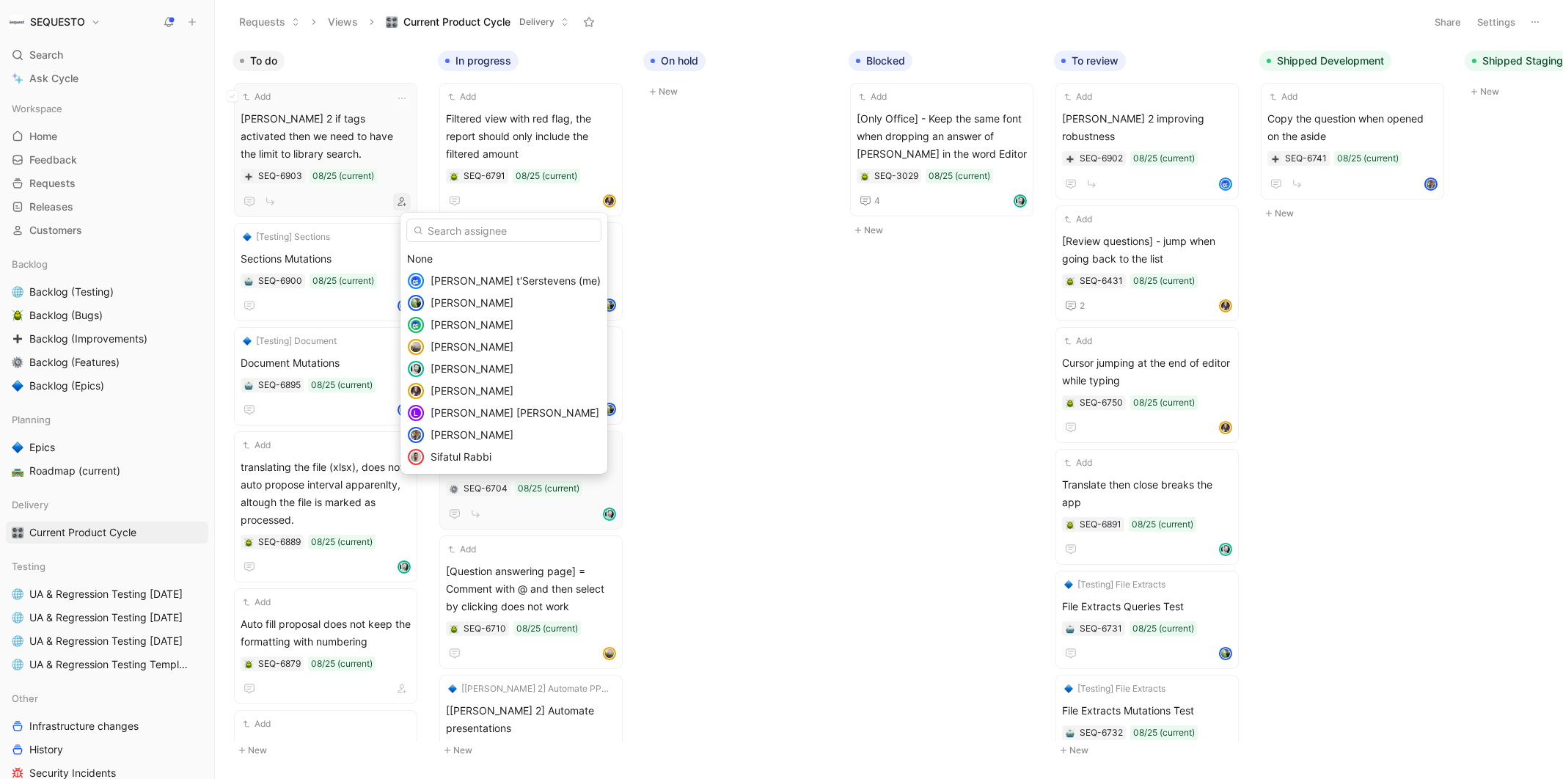
click at [443, 455] on span "Sifatul Rabbi" at bounding box center [461, 456] width 61 height 12
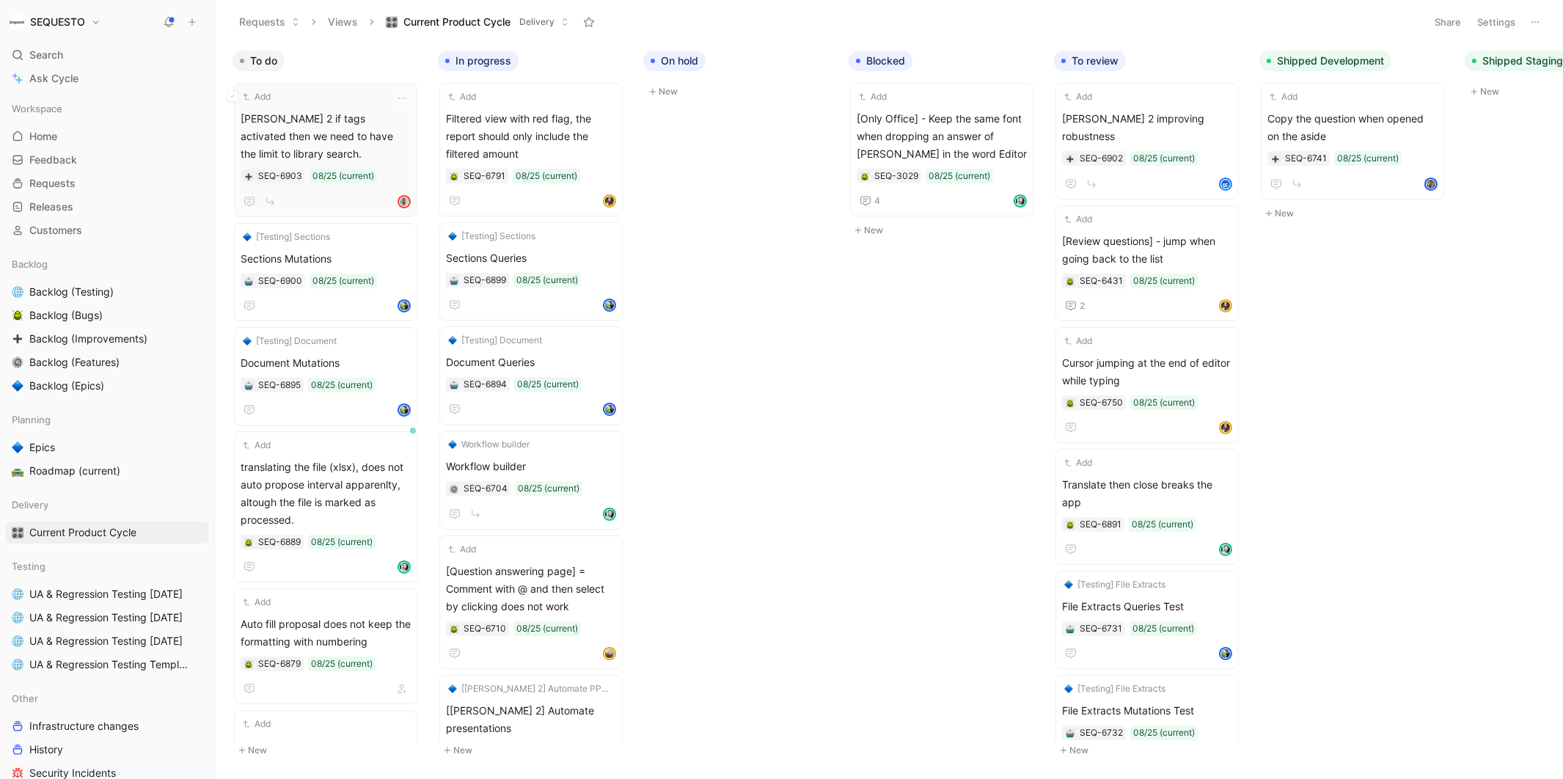
click at [352, 135] on span "[PERSON_NAME] 2 if tags activated then we need to have the limit to library sea…" at bounding box center [326, 136] width 170 height 53
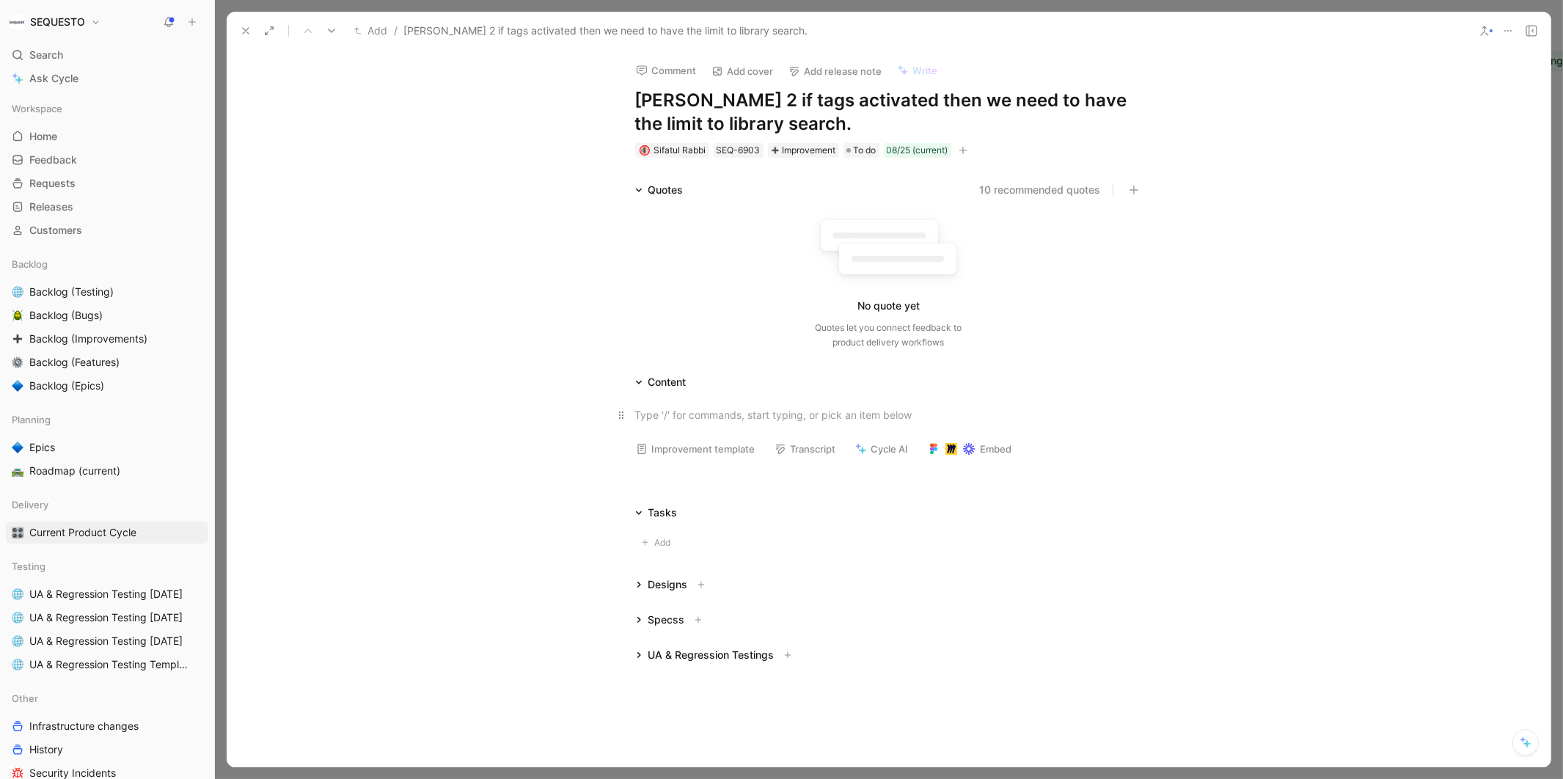
click at [664, 421] on div at bounding box center [889, 414] width 508 height 15
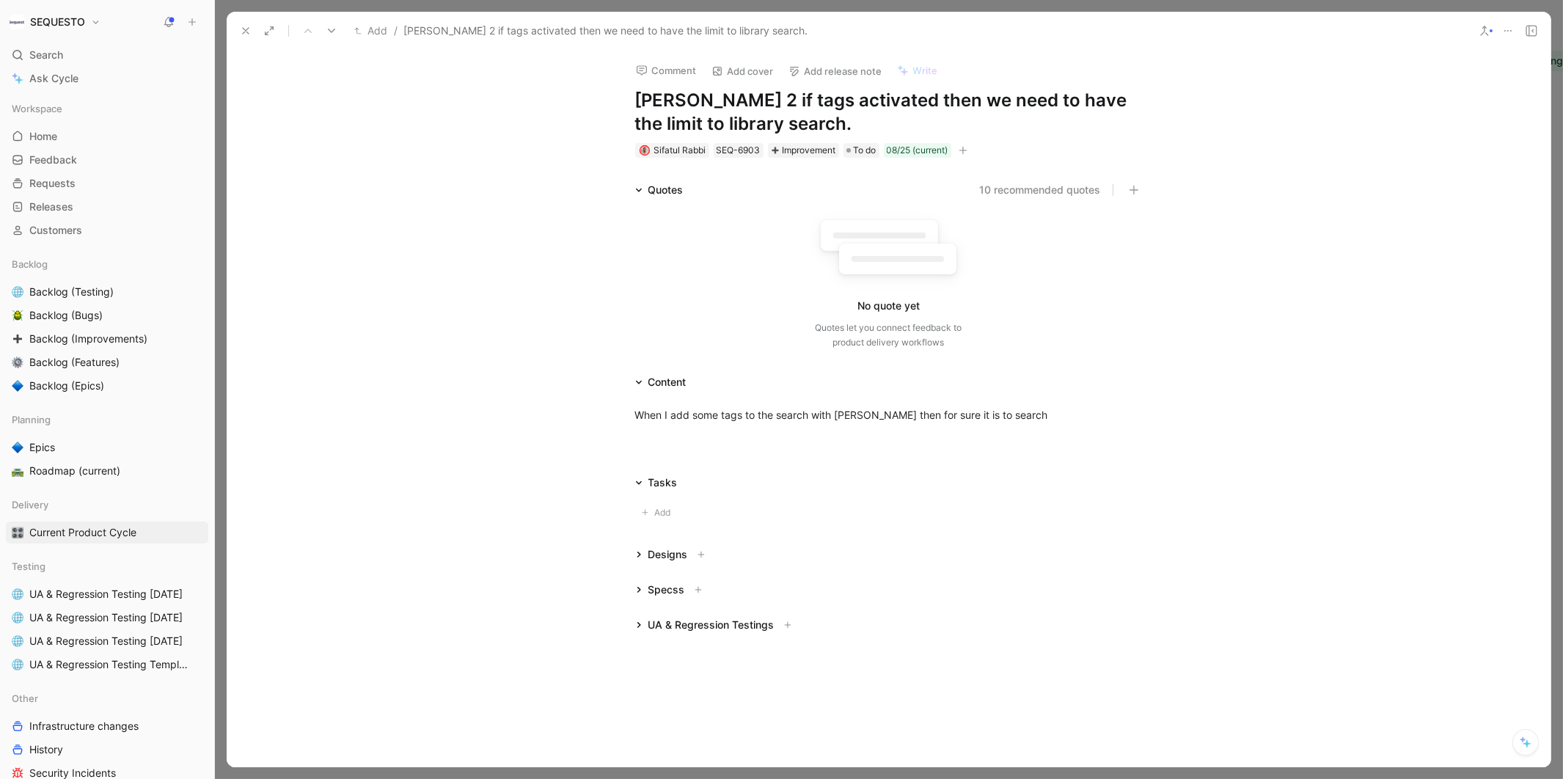
click at [1509, 33] on icon at bounding box center [1508, 31] width 12 height 12
click at [1447, 129] on div "Delete" at bounding box center [1445, 128] width 134 height 18
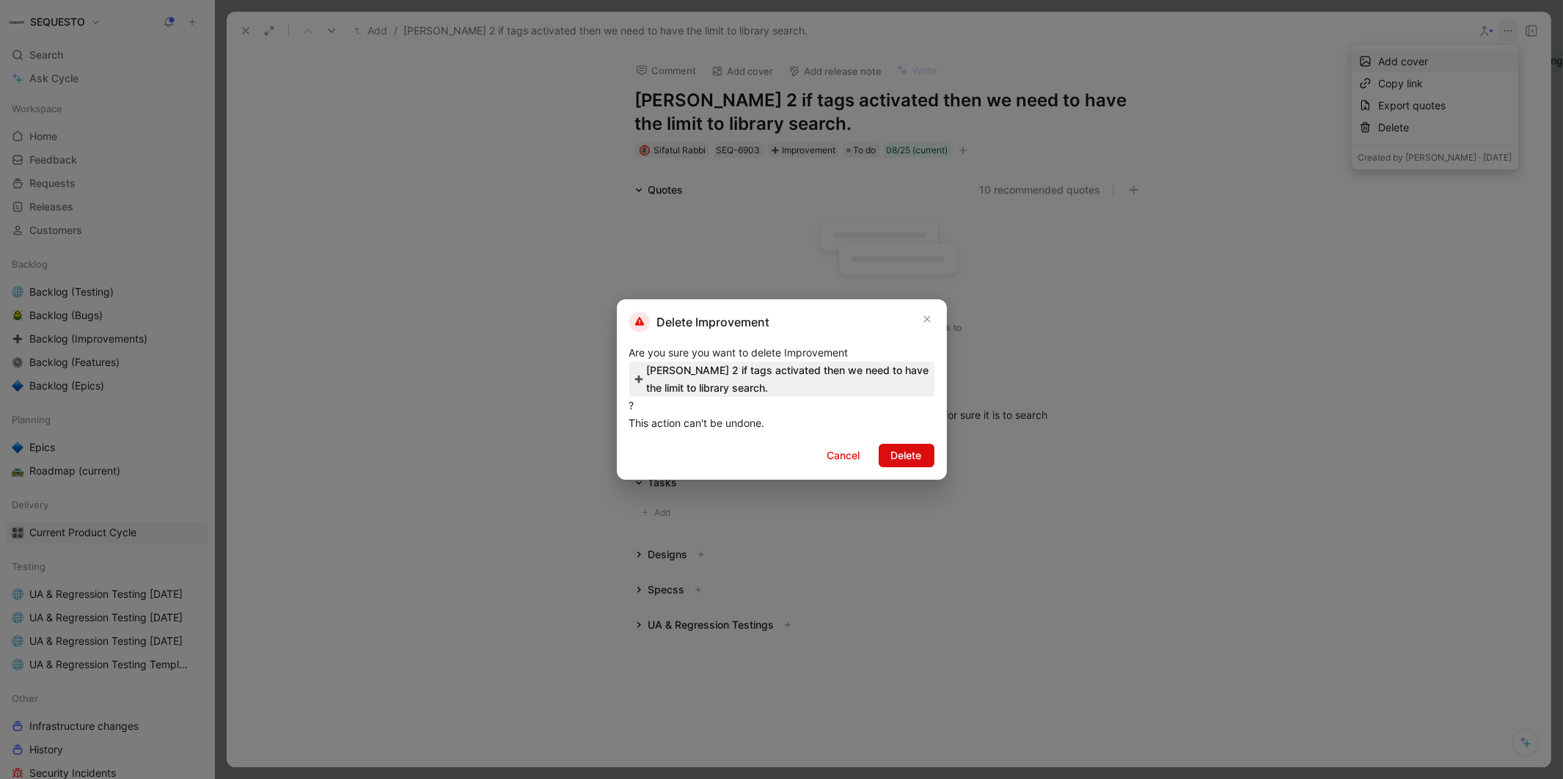
click at [901, 456] on span "Delete" at bounding box center [906, 456] width 31 height 18
